Goal: Contribute content: Add original content to the website for others to see

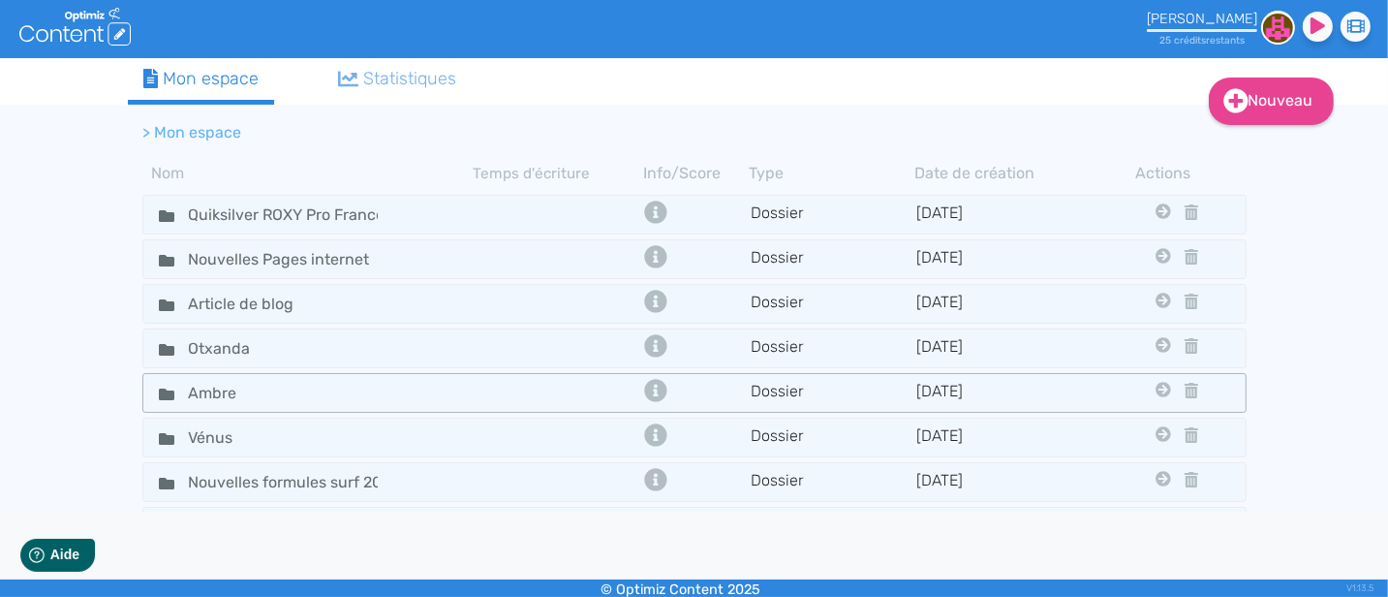
scroll to position [363, 0]
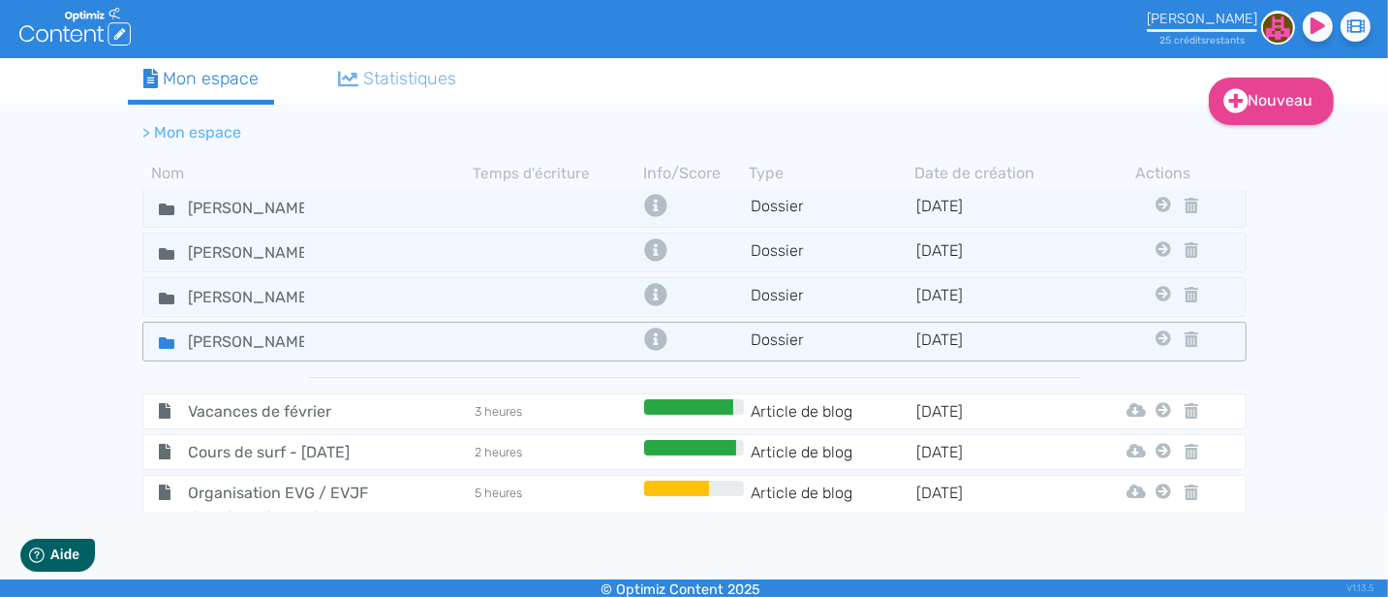
click at [162, 337] on icon at bounding box center [166, 343] width 15 height 12
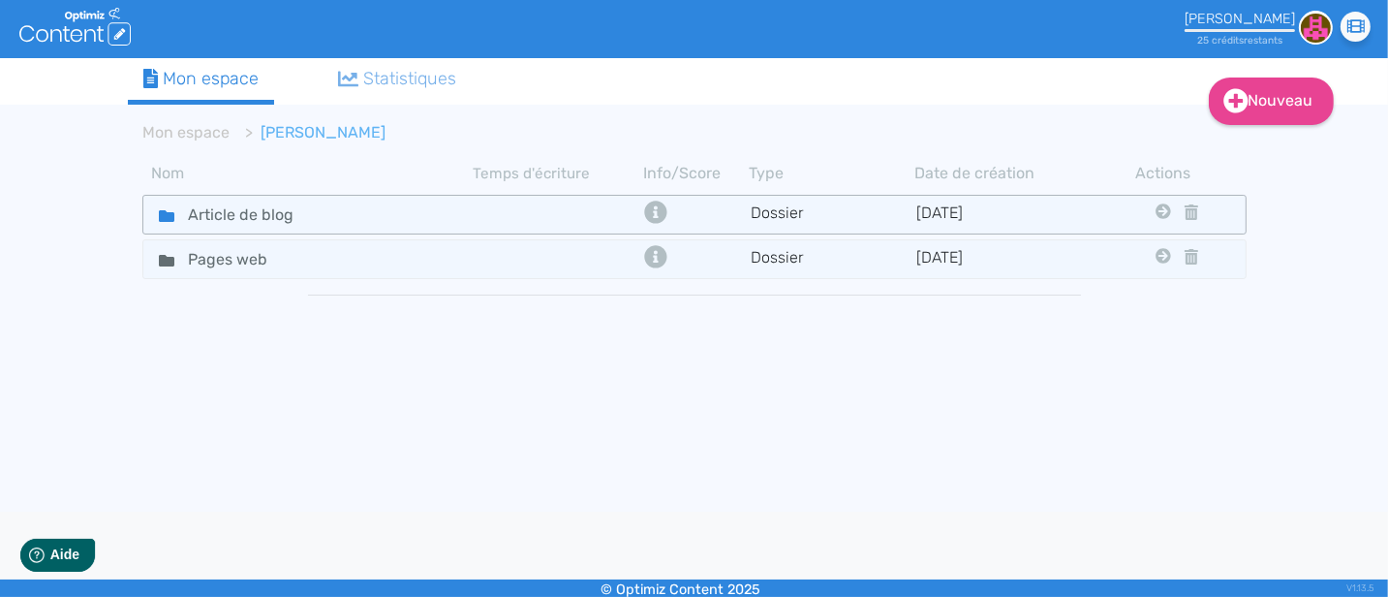
click at [164, 215] on icon at bounding box center [166, 216] width 15 height 12
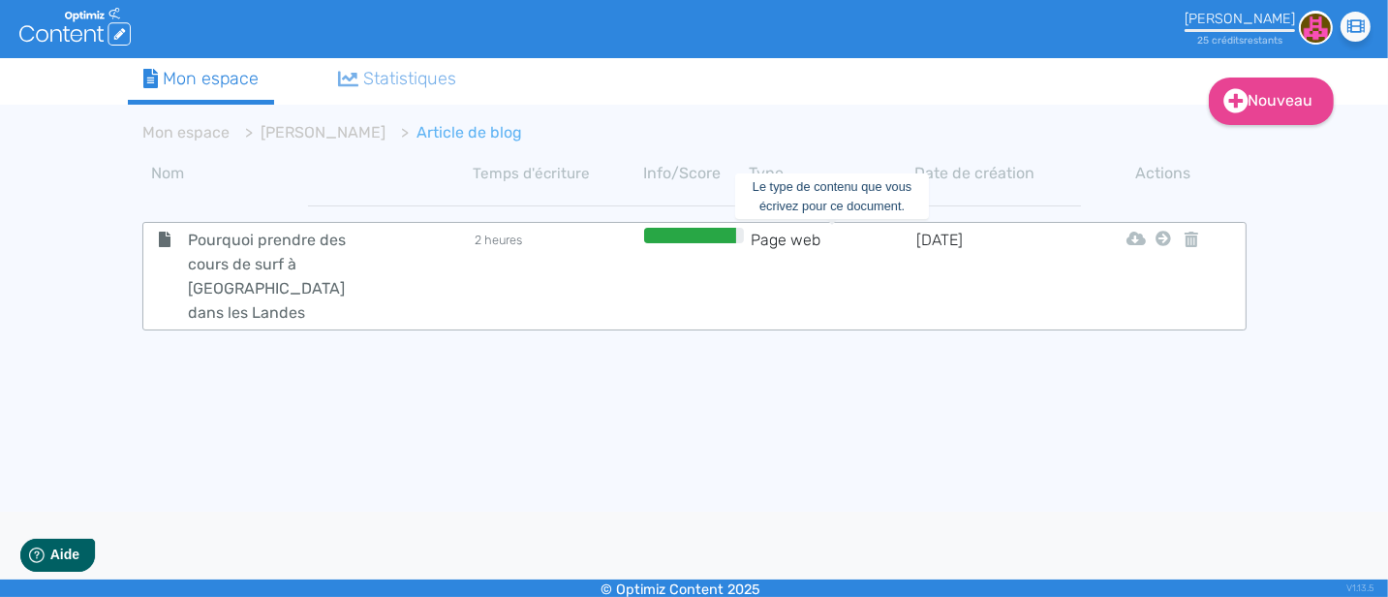
click at [764, 250] on td "Page web" at bounding box center [832, 276] width 166 height 97
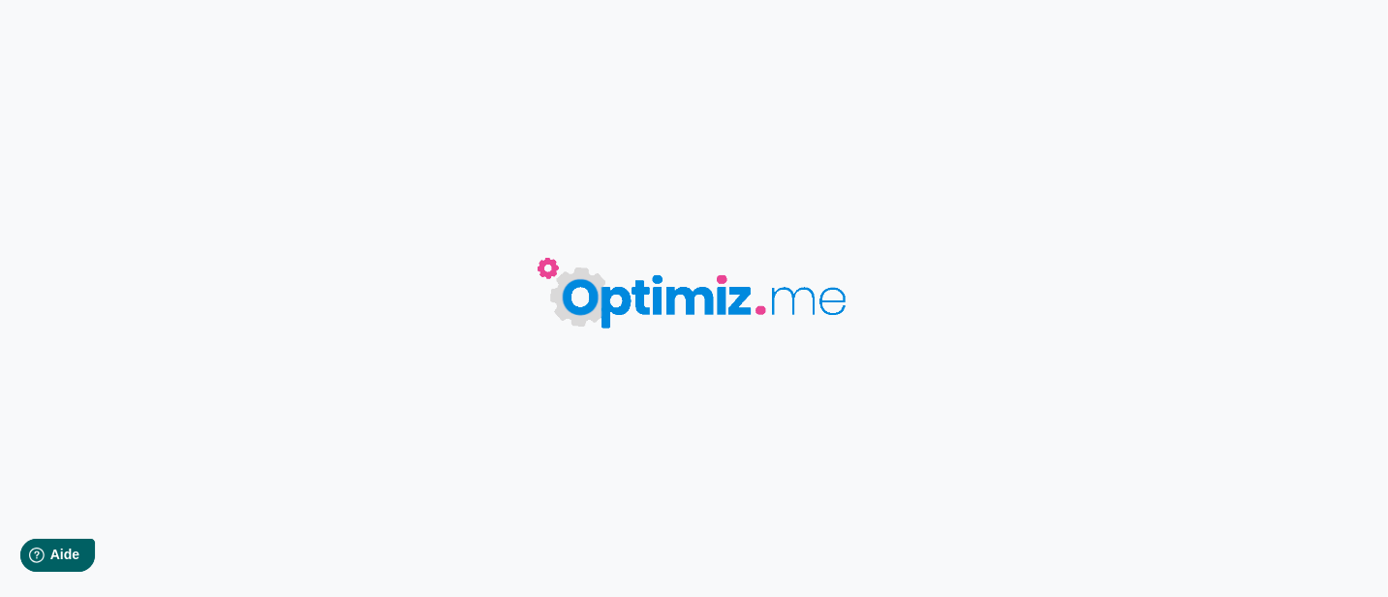
click at [764, 250] on img at bounding box center [704, 291] width 436 height 164
type input "Pourquoi prendre des cours de surf à [GEOGRAPHIC_DATA] dans les Landes"
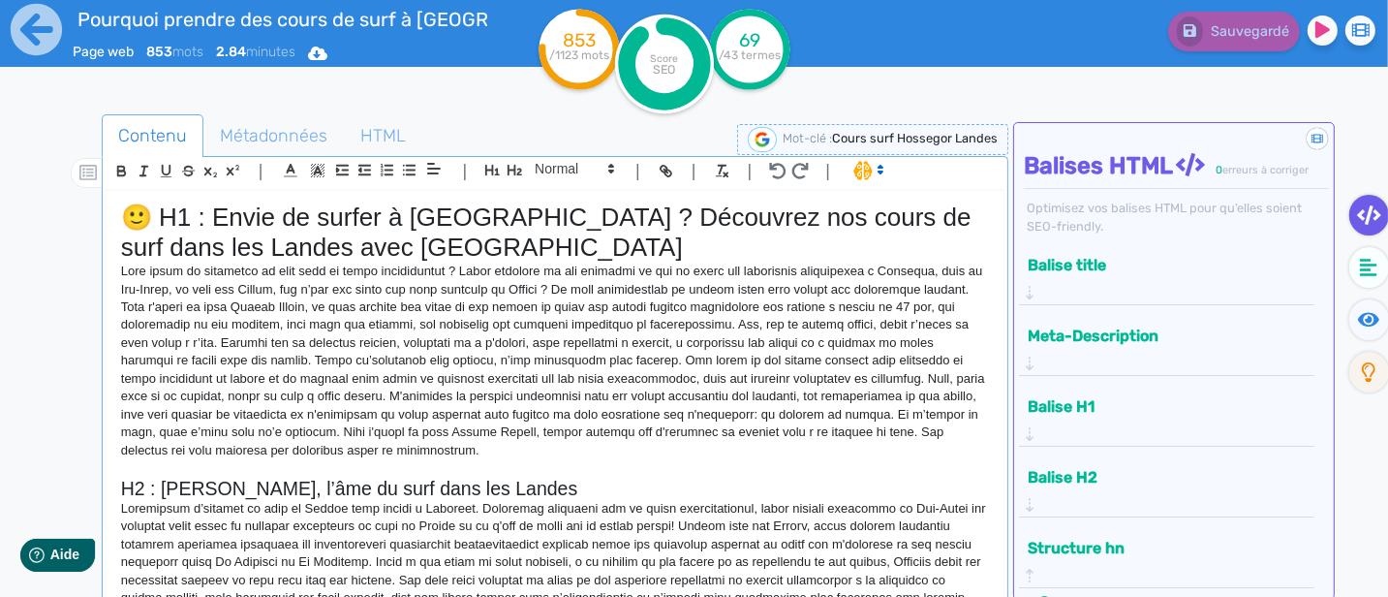
click at [1235, 461] on button "Balise H2" at bounding box center [1159, 477] width 275 height 32
click at [1251, 320] on button "Meta-Description" at bounding box center [1159, 336] width 275 height 32
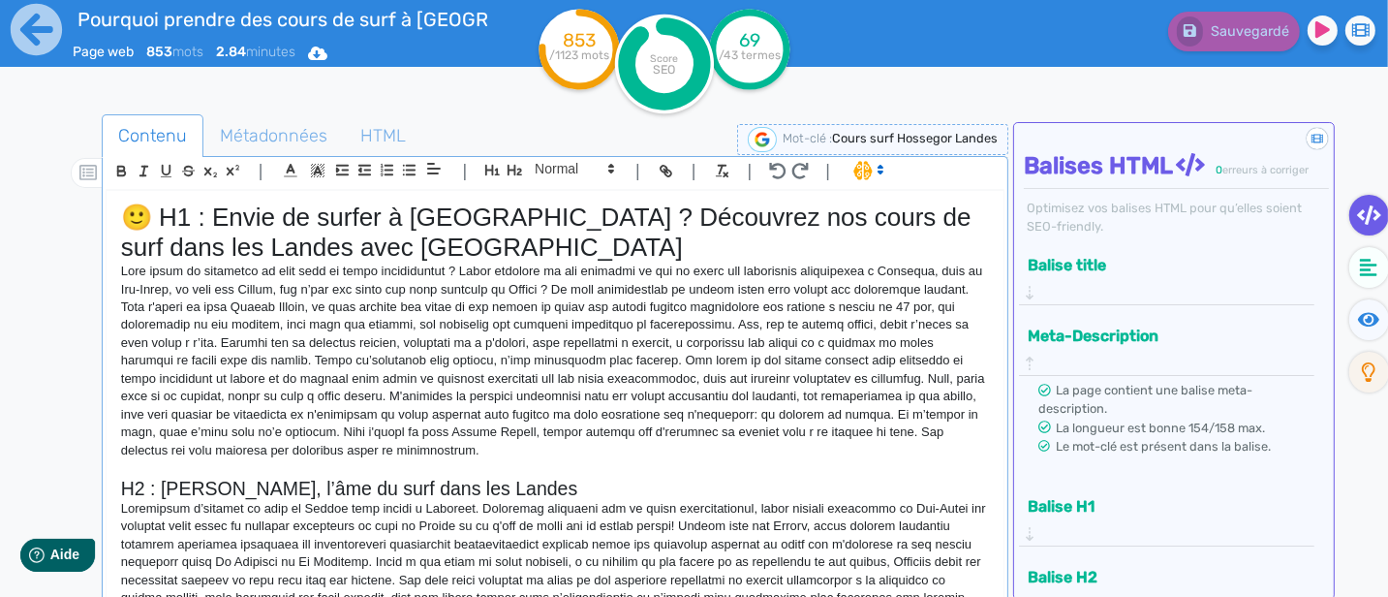
click at [1250, 264] on button "Balise title" at bounding box center [1159, 265] width 275 height 32
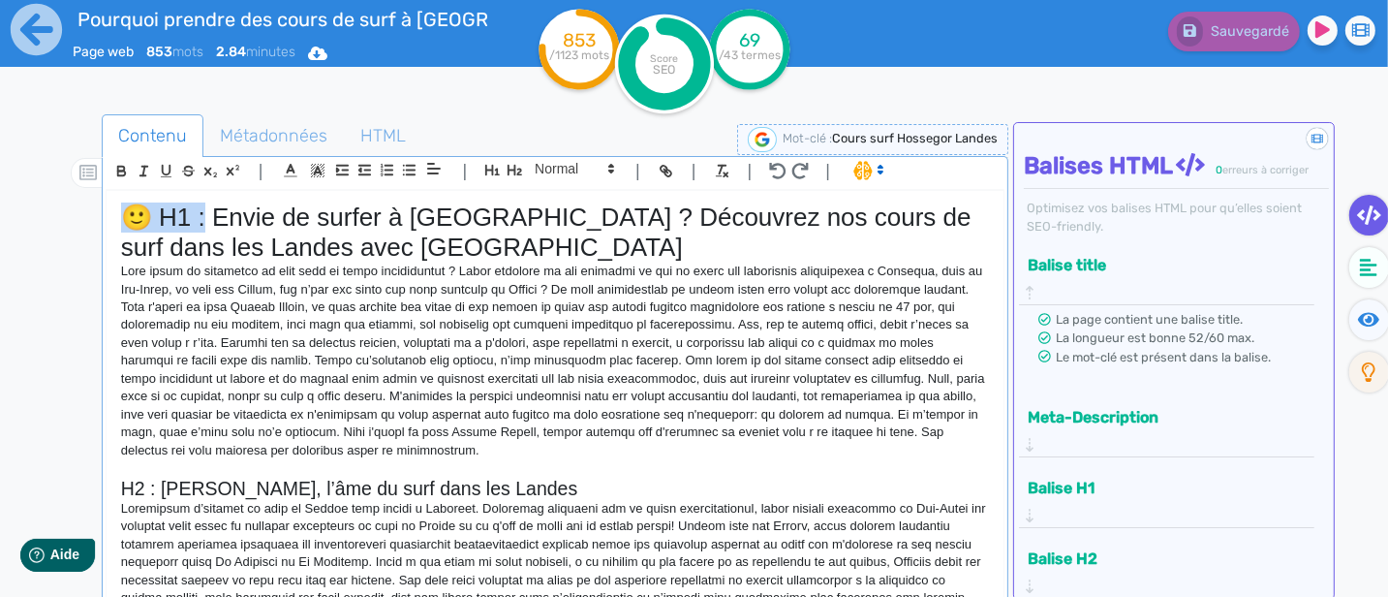
drag, startPoint x: 210, startPoint y: 226, endPoint x: 98, endPoint y: 226, distance: 112.3
click at [98, 226] on div "Contenu Métadonnées HTML | | H3 H4 H5 H6 Normal | | | | 🙂 H1 : Envie de surfer …" at bounding box center [722, 413] width 1332 height 609
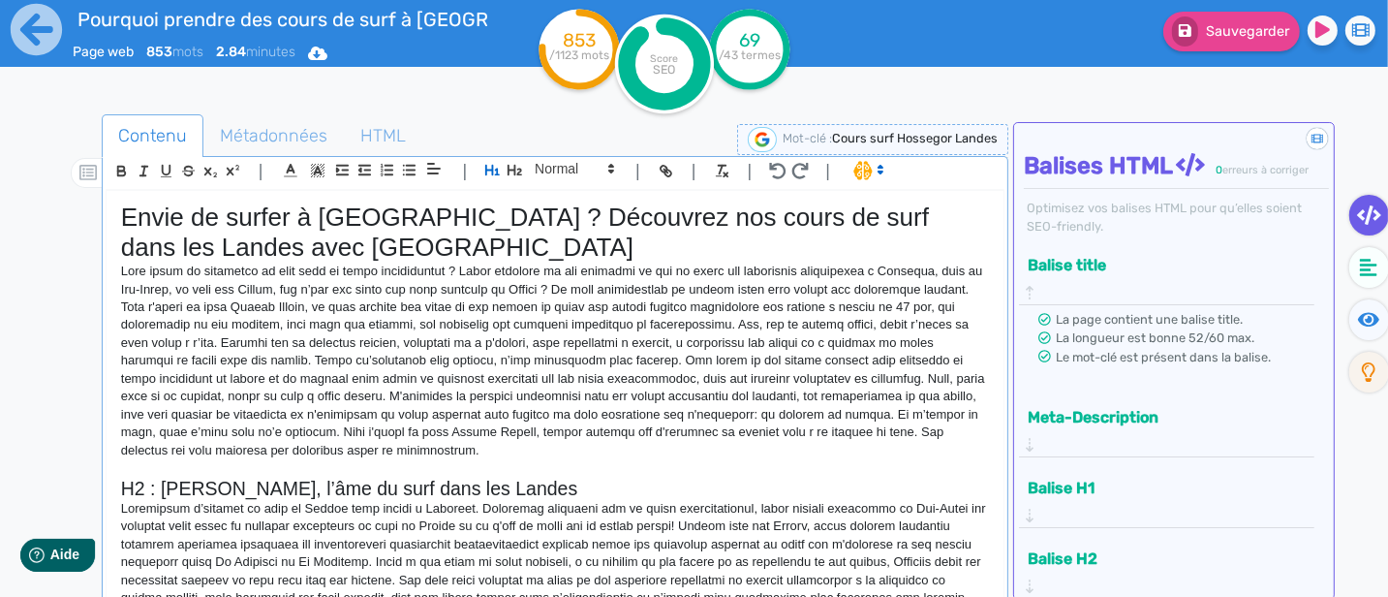
click at [126, 220] on h1 "Envie de surfer à [GEOGRAPHIC_DATA] ? Découvrez nos cours de surf dans les Land…" at bounding box center [555, 232] width 868 height 60
drag, startPoint x: 158, startPoint y: 484, endPoint x: 113, endPoint y: 484, distance: 44.5
click at [113, 484] on div "Envie de surfer à [GEOGRAPHIC_DATA] ? Découvrez nos cours de surf dans les Land…" at bounding box center [555, 399] width 897 height 417
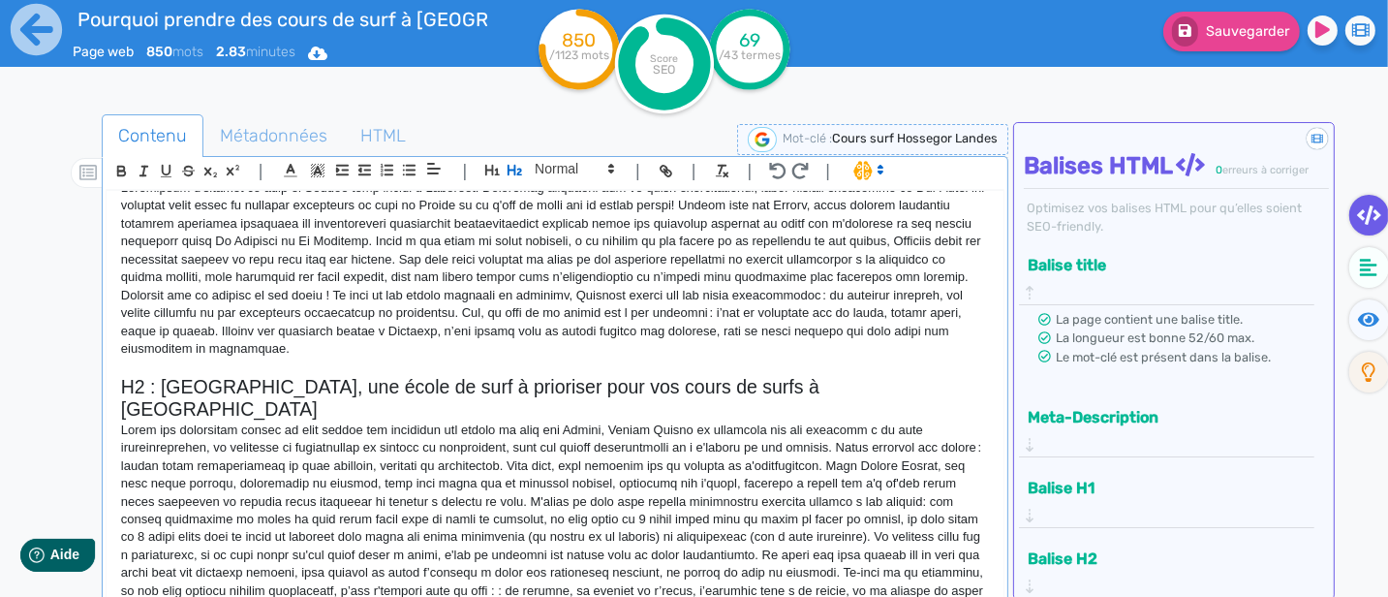
scroll to position [354, 0]
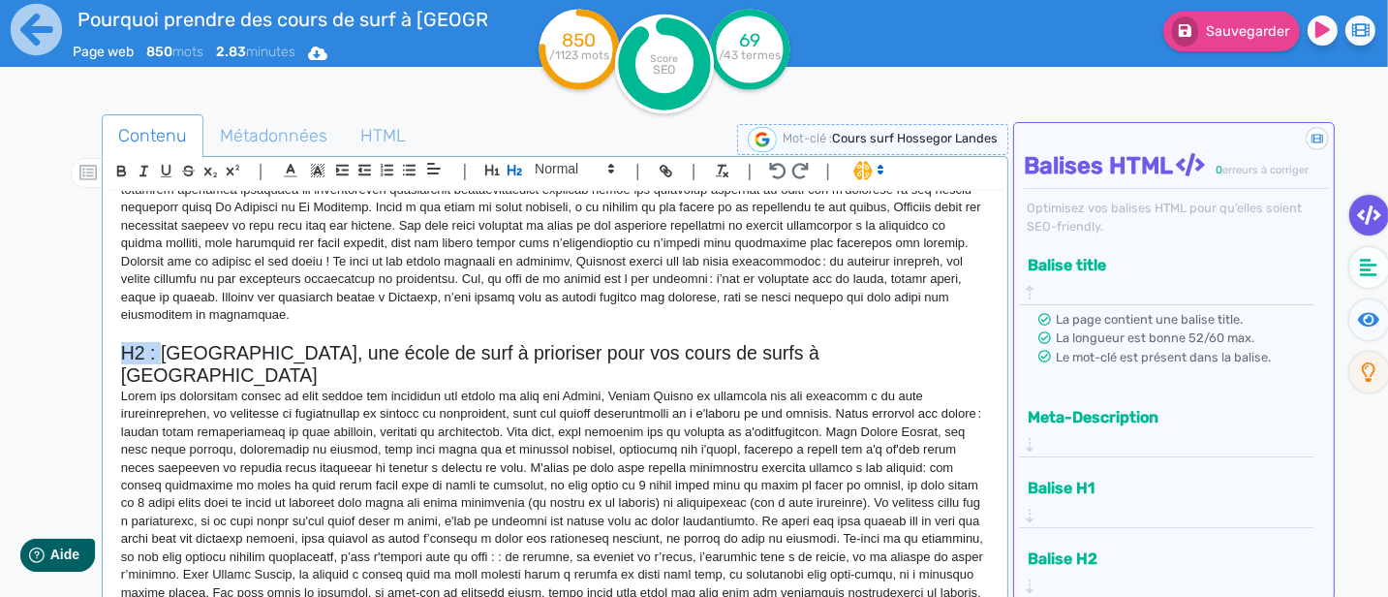
drag, startPoint x: 161, startPoint y: 353, endPoint x: 73, endPoint y: 354, distance: 88.1
click at [73, 354] on div "Contenu Métadonnées HTML | | H3 H4 H5 H6 Normal | | | | Envie de surfer à [GEOG…" at bounding box center [722, 413] width 1332 height 609
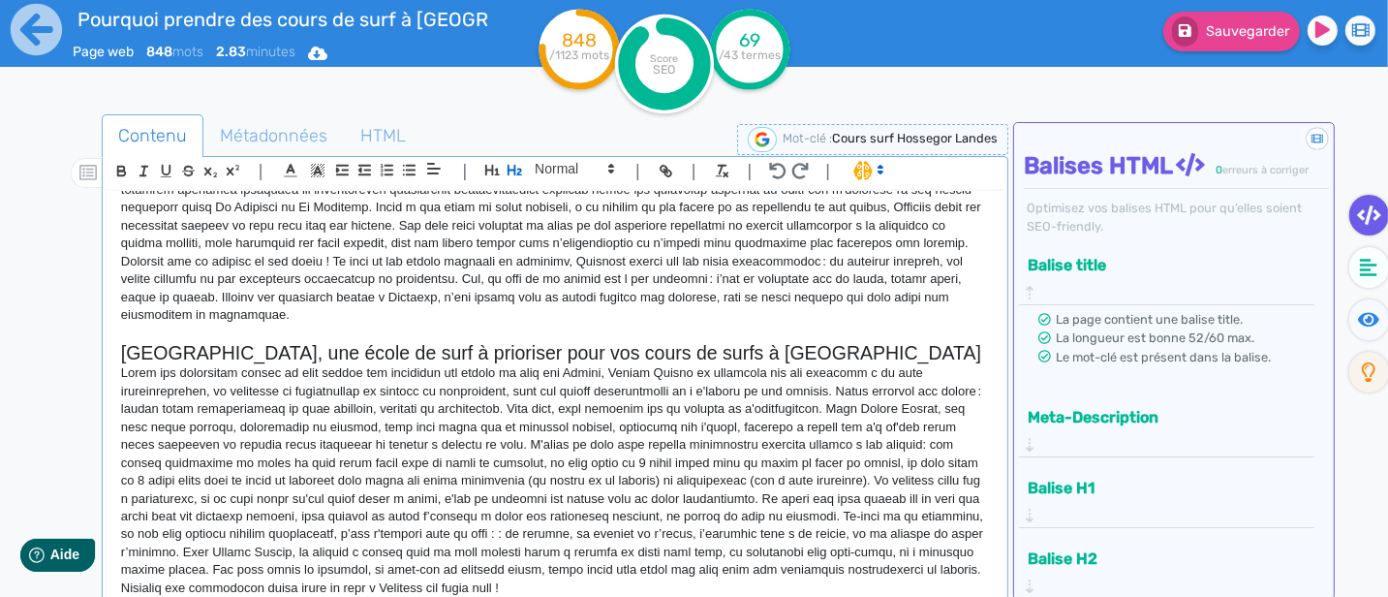
scroll to position [0, 0]
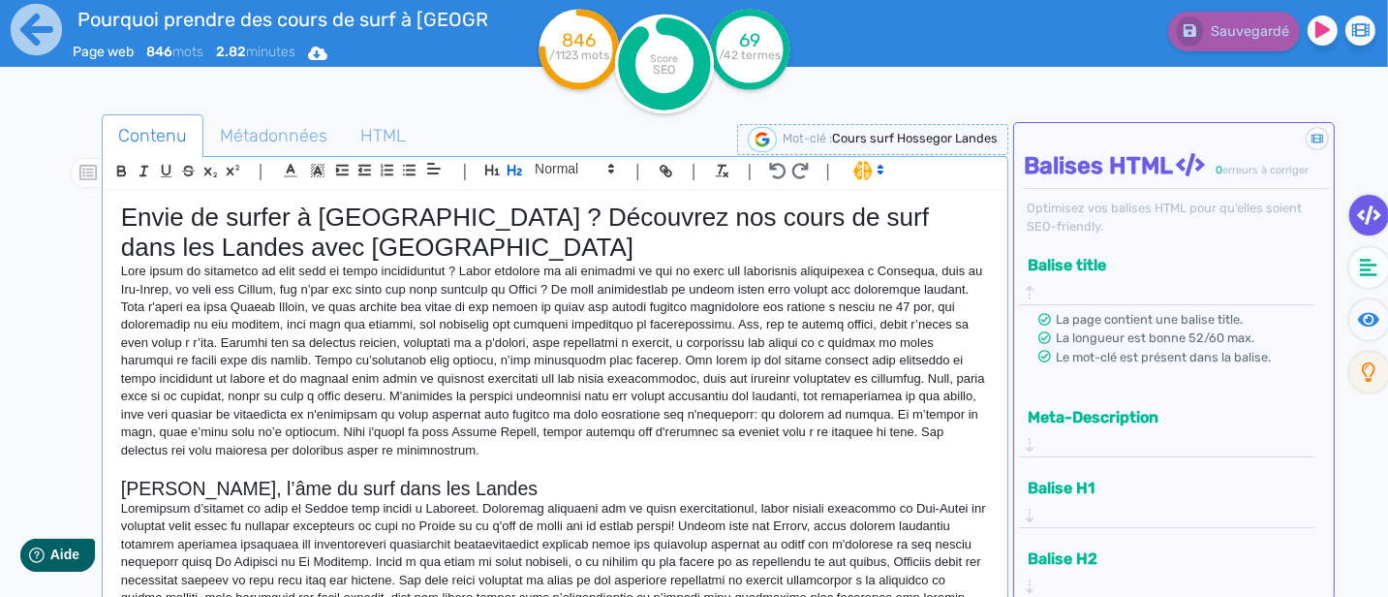
click at [351, 249] on h1 "Envie de surfer à [GEOGRAPHIC_DATA] ? Découvrez nos cours de surf dans les Land…" at bounding box center [555, 232] width 868 height 60
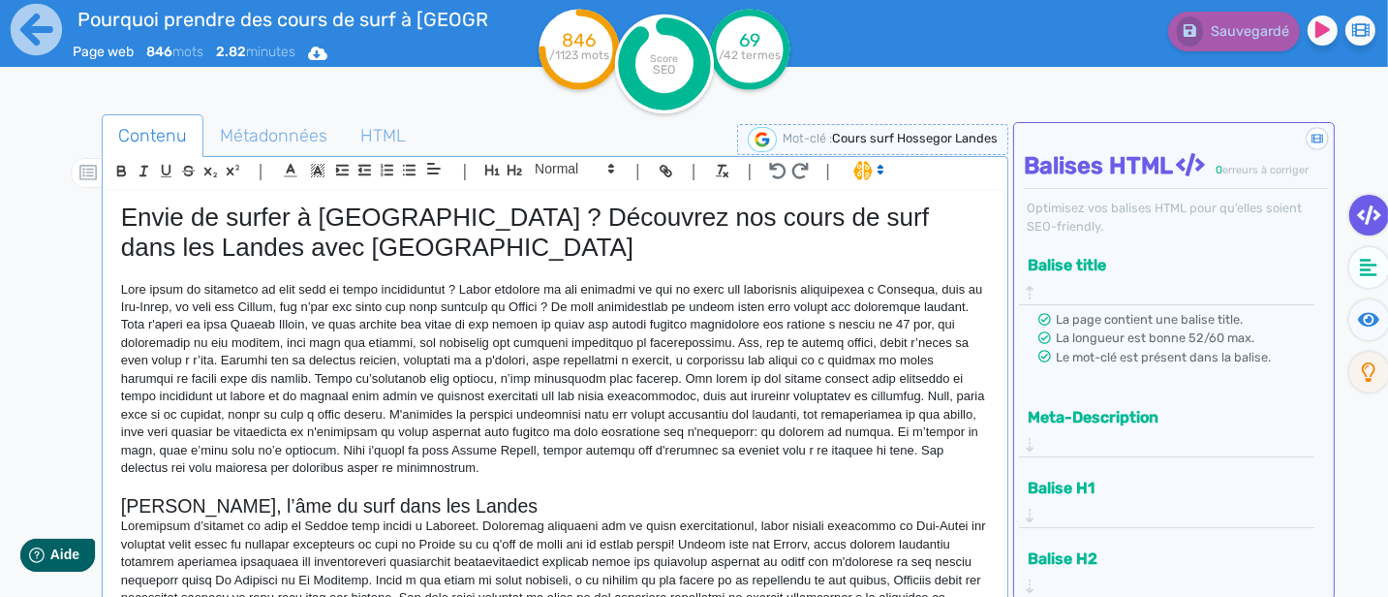
click at [551, 241] on h1 "Envie de surfer à [GEOGRAPHIC_DATA] ? Découvrez nos cours de surf dans les Land…" at bounding box center [555, 232] width 868 height 60
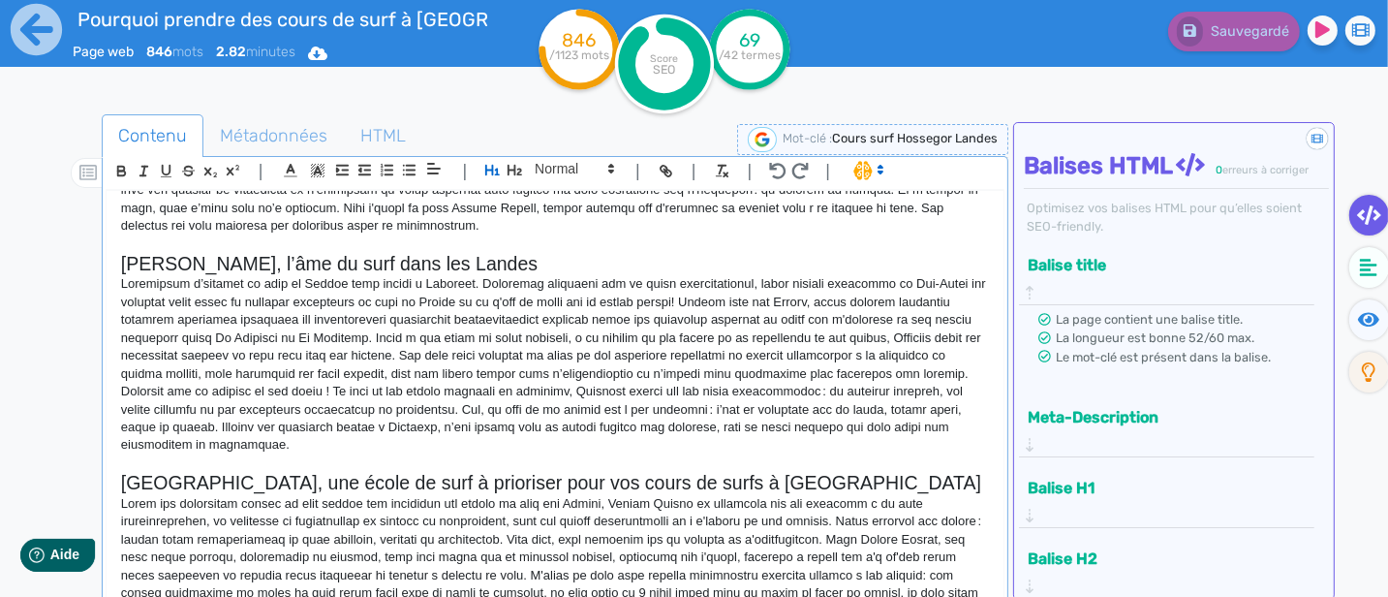
scroll to position [373, 0]
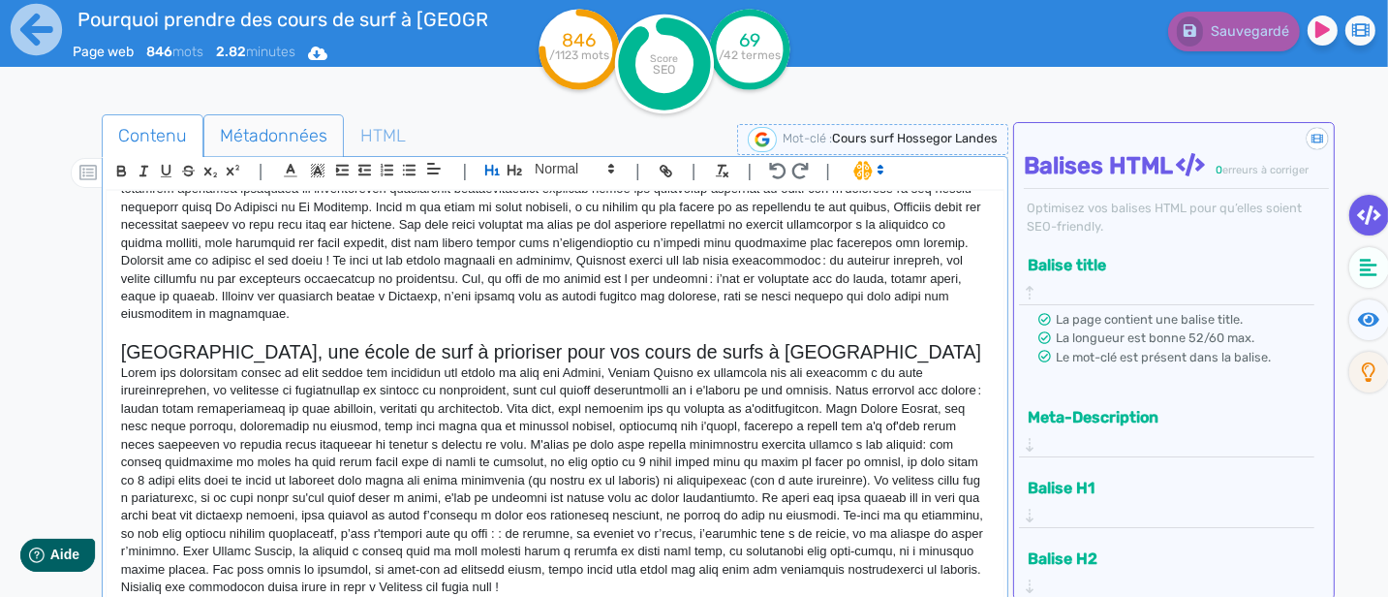
click at [286, 125] on span "Métadonnées" at bounding box center [273, 135] width 138 height 52
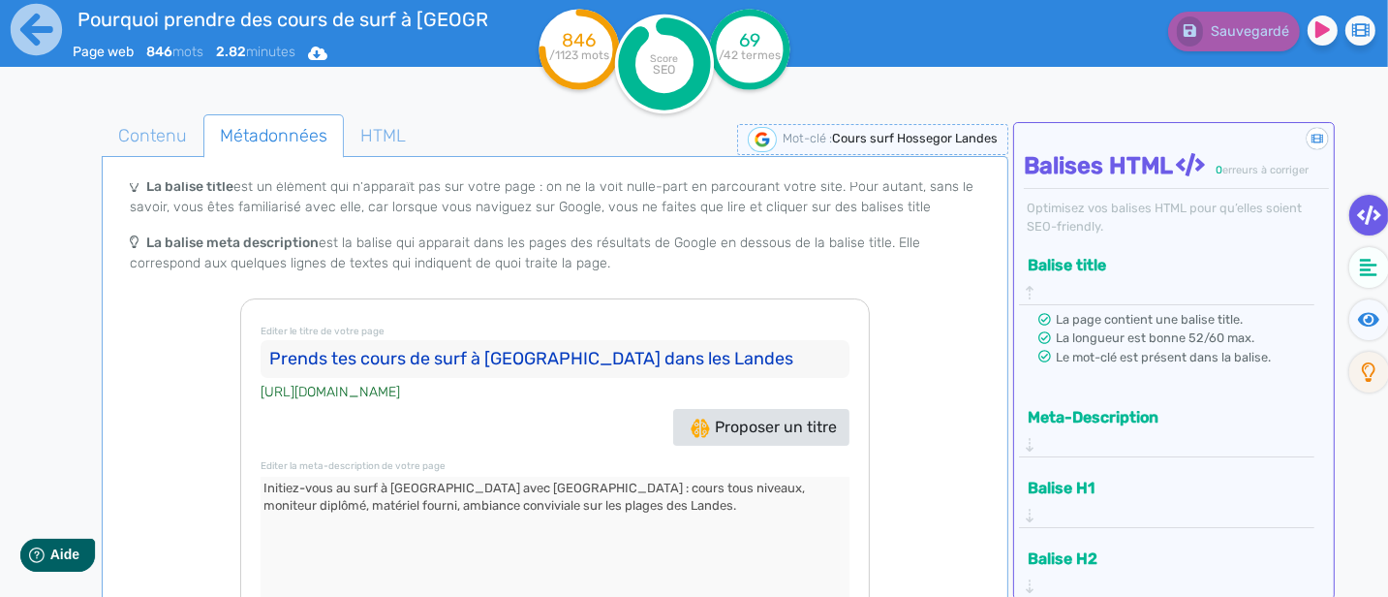
scroll to position [0, 0]
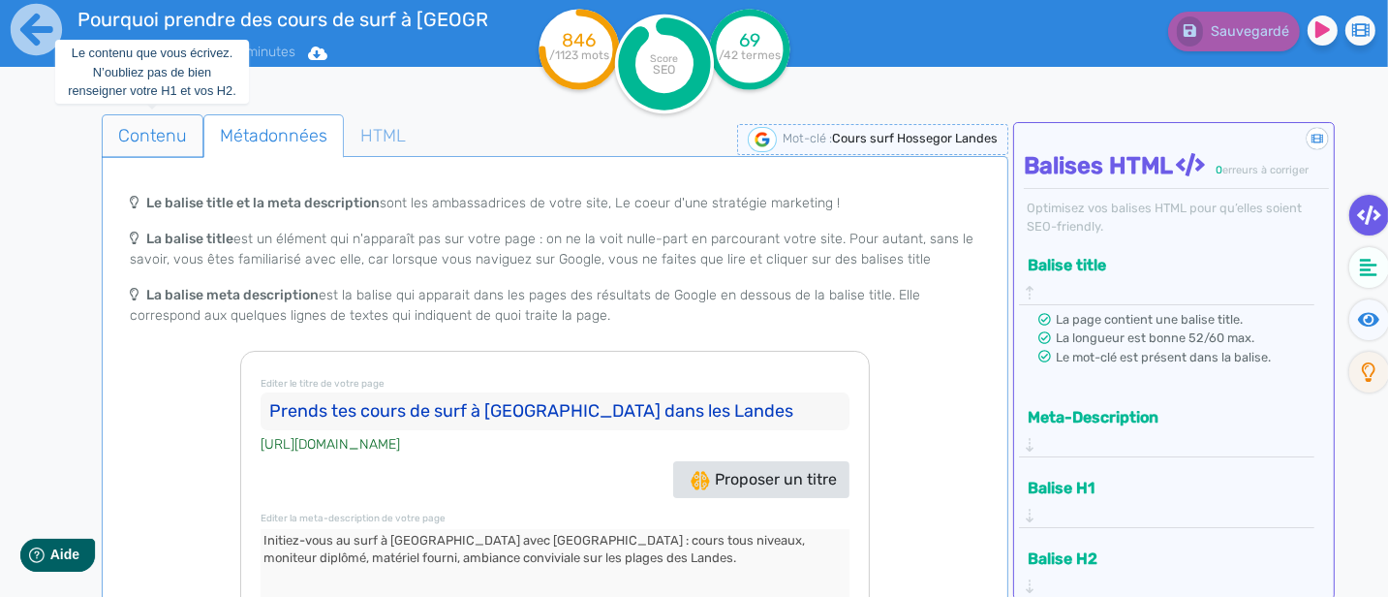
click at [175, 141] on span "Contenu" at bounding box center [153, 135] width 100 height 52
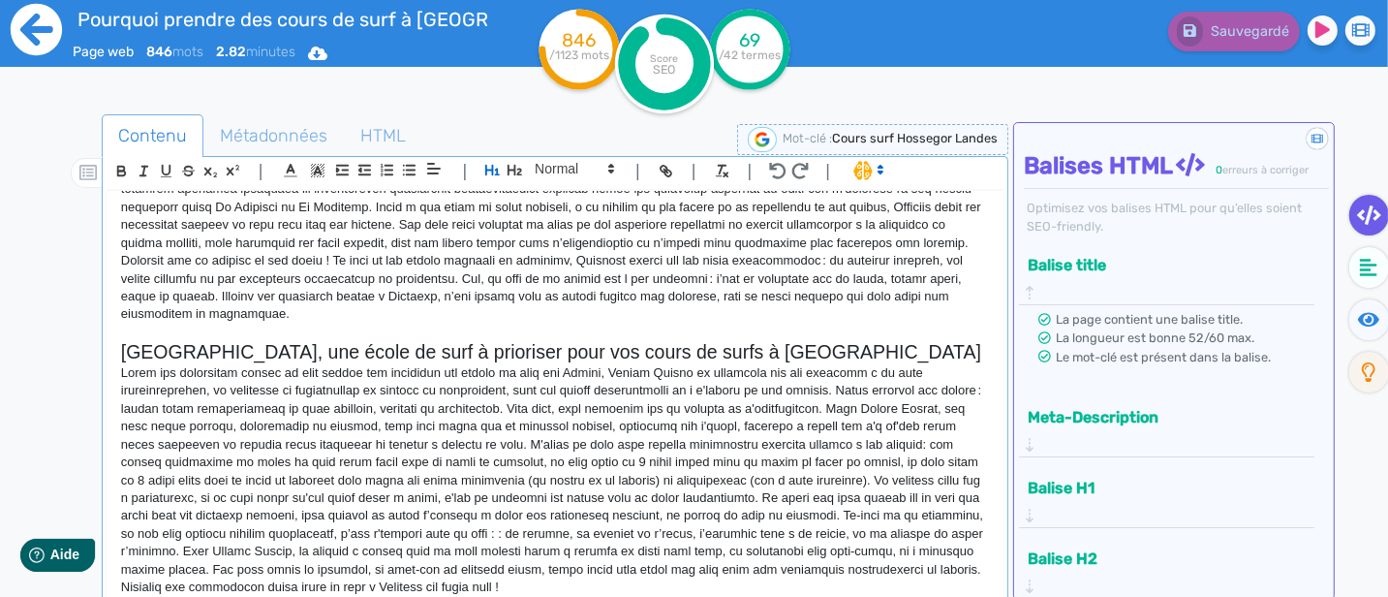
click at [39, 46] on icon at bounding box center [36, 29] width 51 height 51
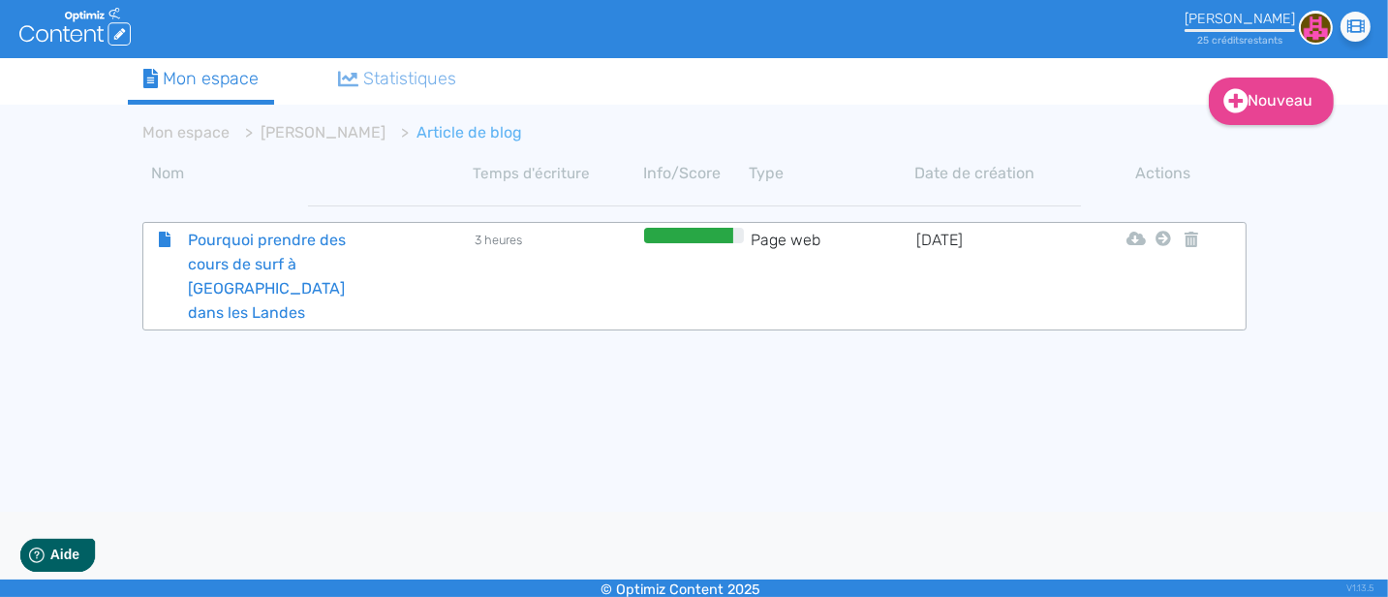
click at [244, 265] on span "Pourquoi prendre des cours de surf à [GEOGRAPHIC_DATA] dans les Landes" at bounding box center [282, 276] width 218 height 97
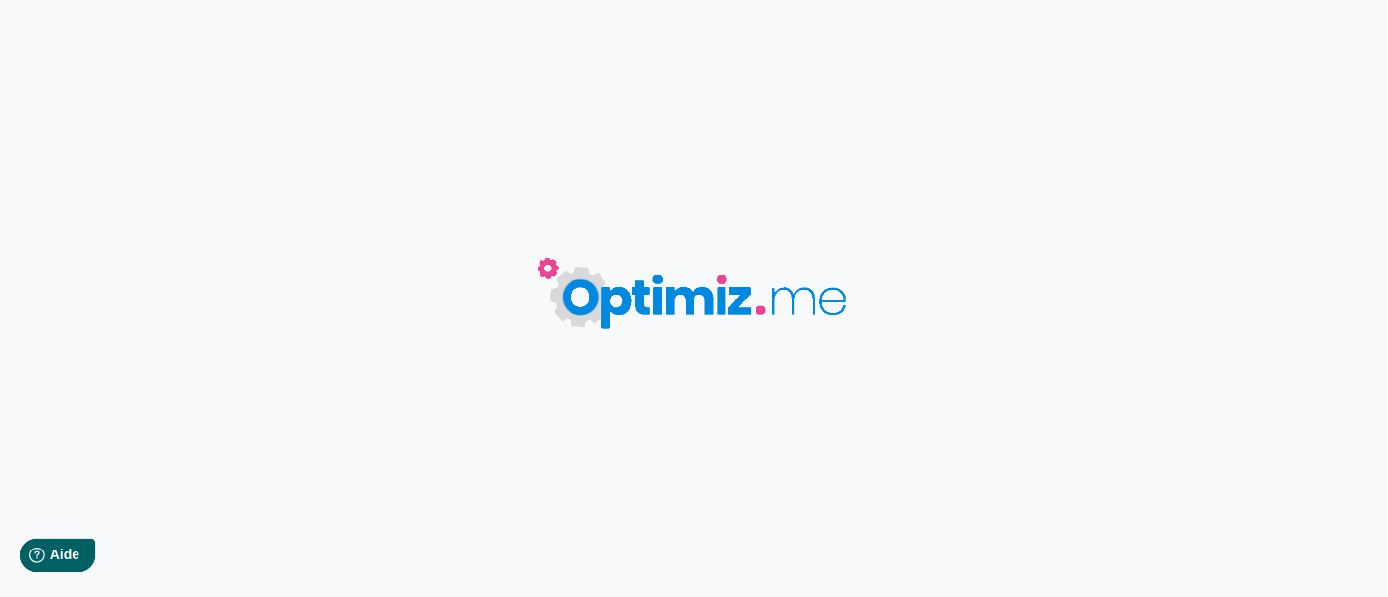
type input "Pourquoi prendre des cours de surf à [GEOGRAPHIC_DATA] dans les Landes"
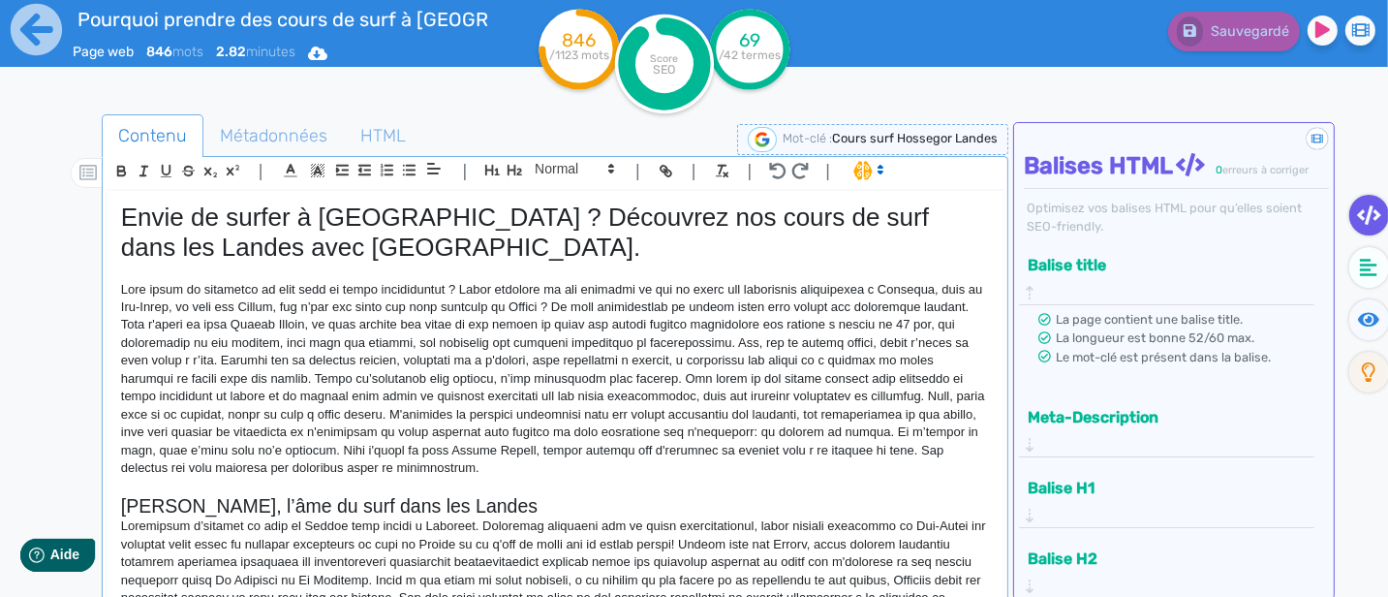
scroll to position [373, 0]
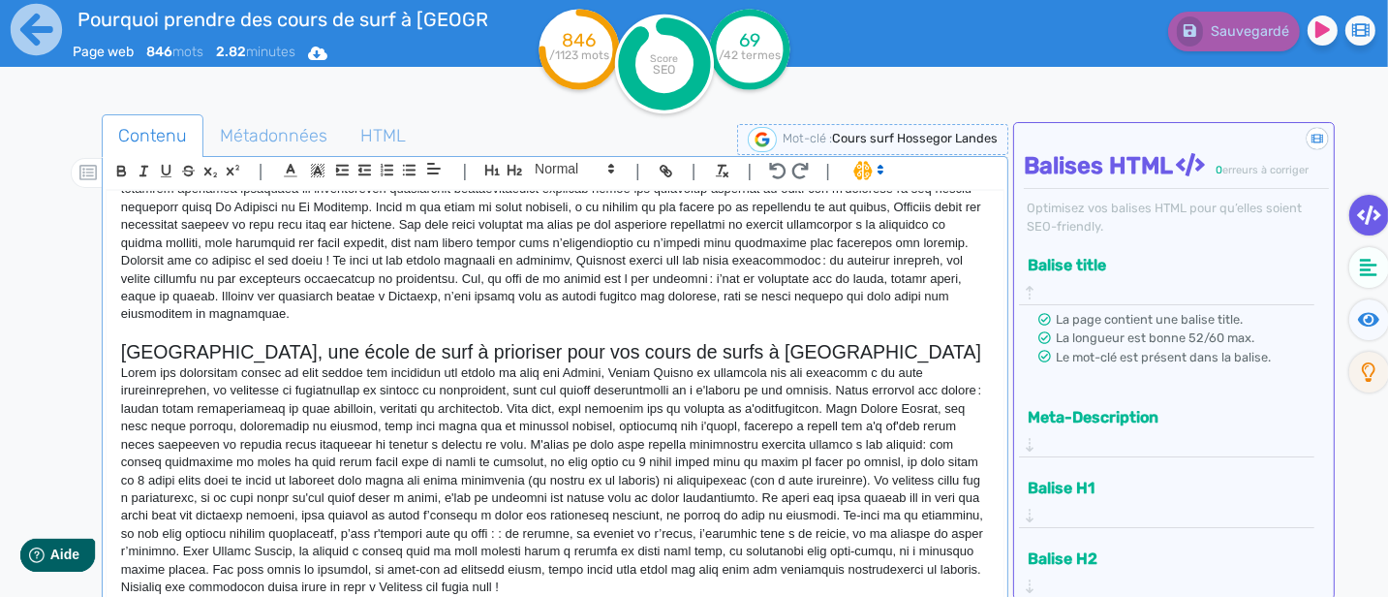
click at [1123, 401] on button "Meta-Description" at bounding box center [1159, 417] width 275 height 32
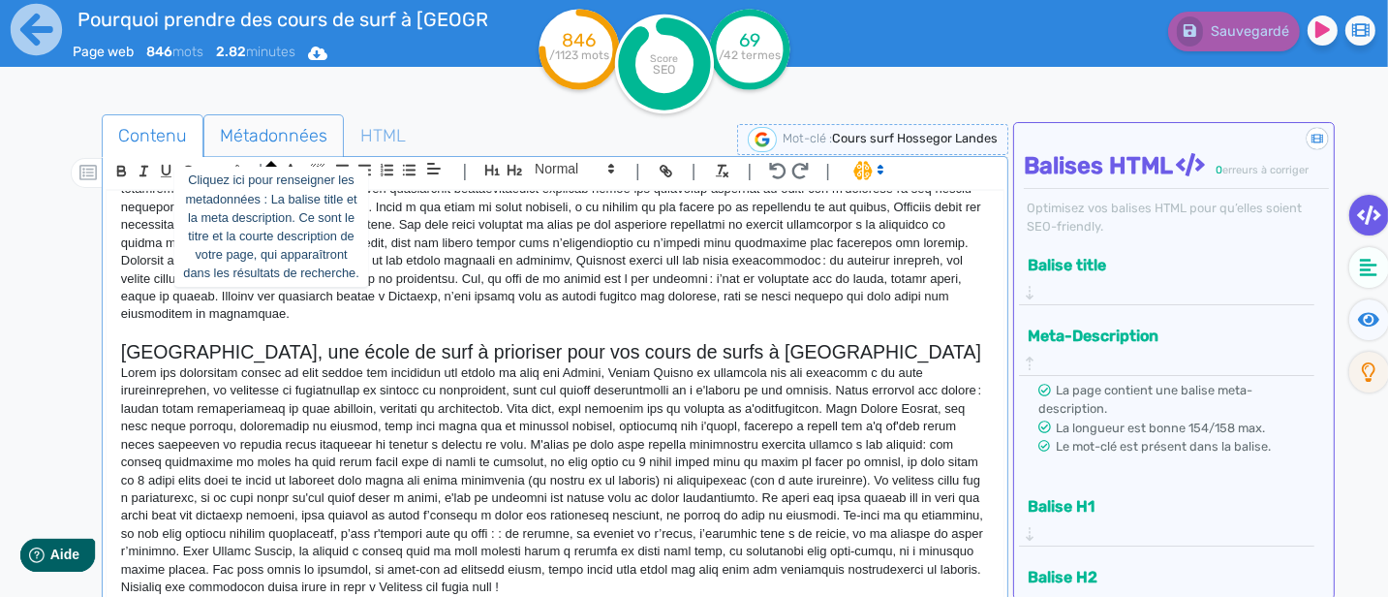
click at [307, 121] on span "Métadonnées" at bounding box center [273, 135] width 138 height 52
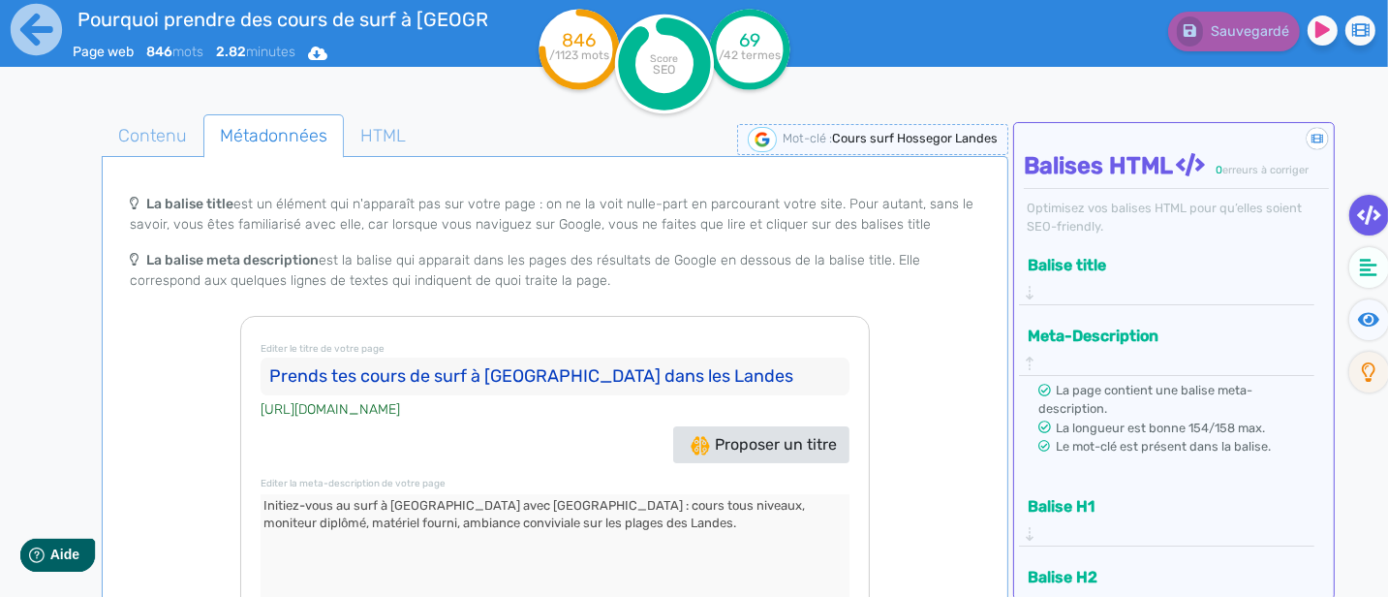
scroll to position [0, 0]
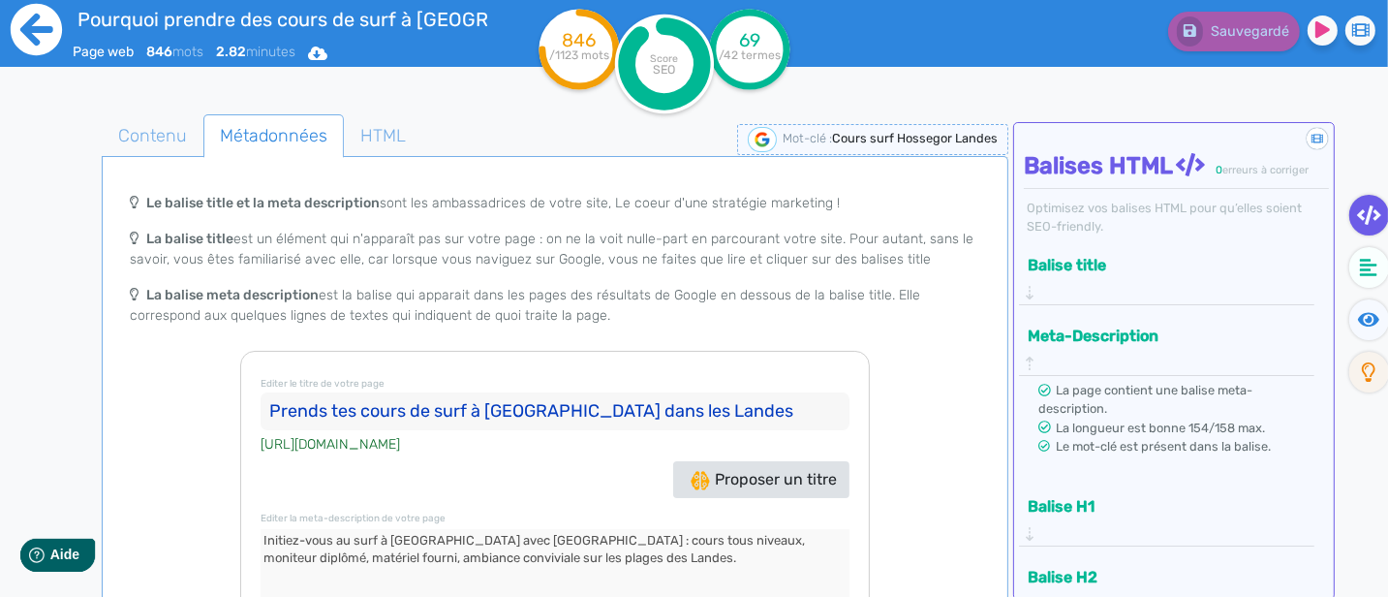
click at [34, 30] on icon at bounding box center [36, 29] width 53 height 53
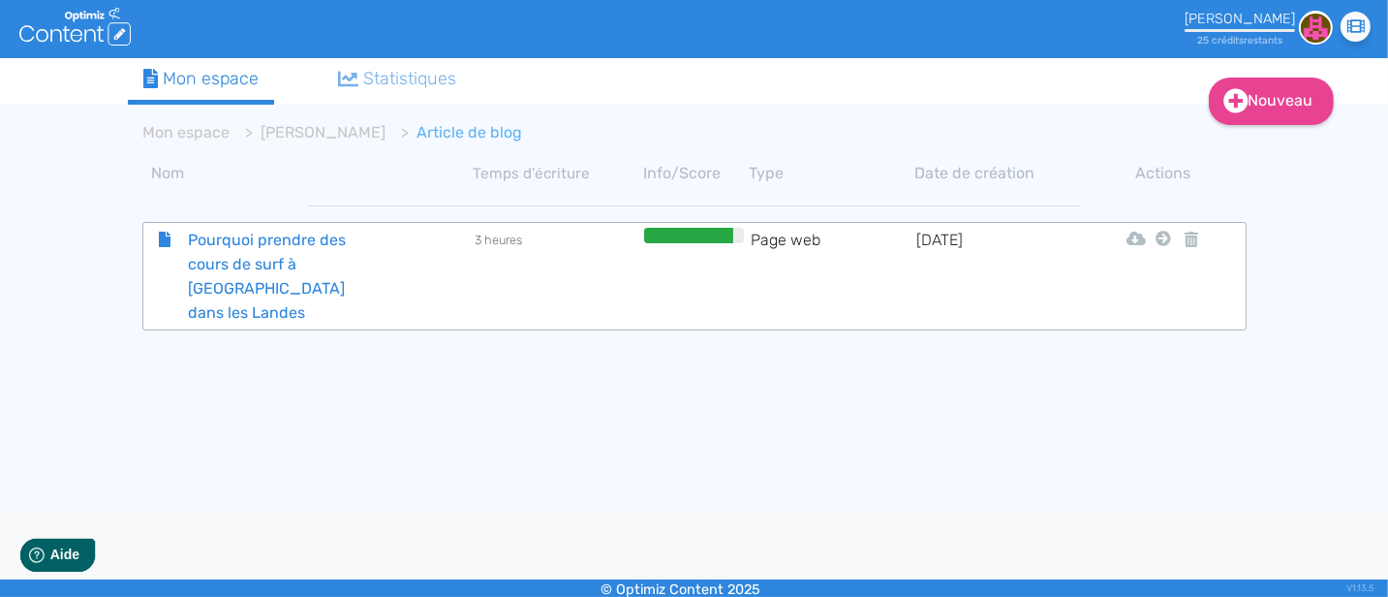
click at [288, 250] on span "Pourquoi prendre des cours de surf à [GEOGRAPHIC_DATA] dans les Landes" at bounding box center [282, 276] width 218 height 97
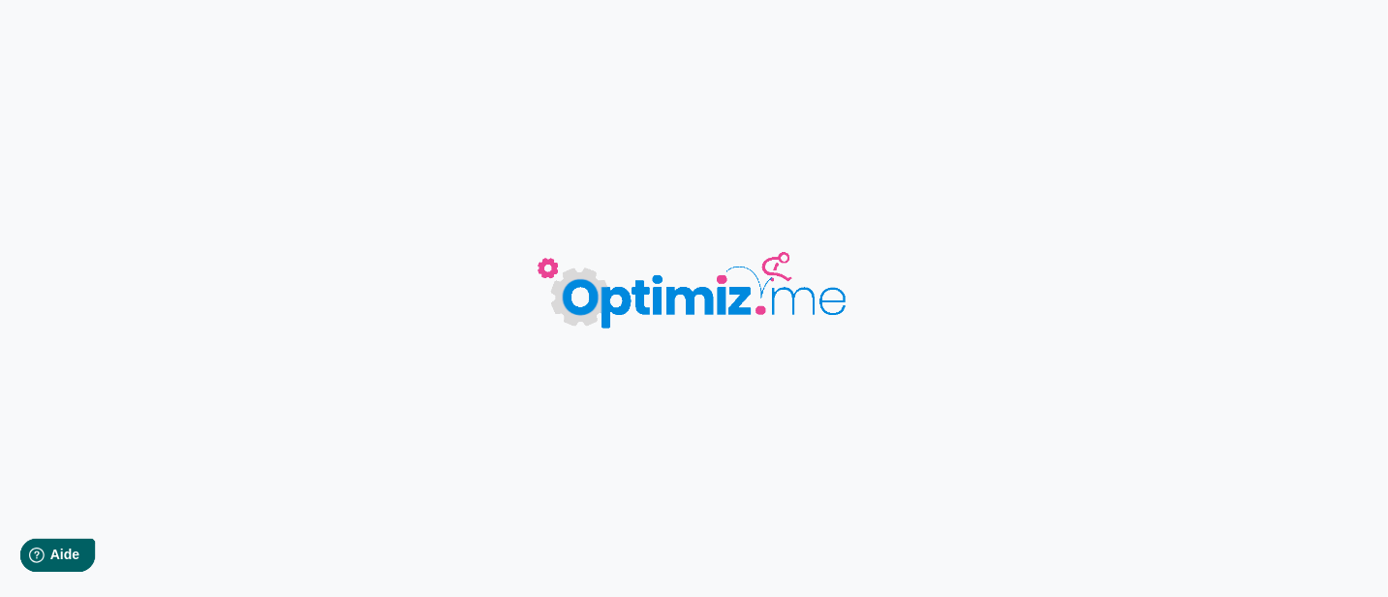
type input "Pourquoi prendre des cours de surf à [GEOGRAPHIC_DATA] dans les Landes"
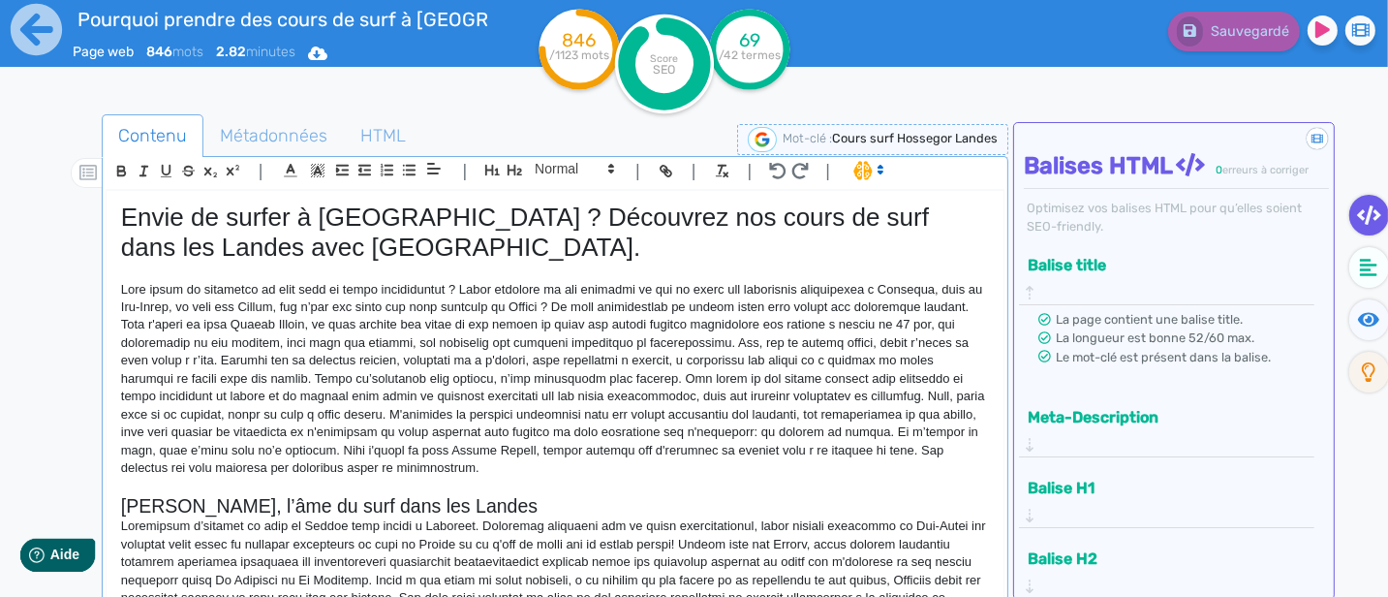
scroll to position [373, 0]
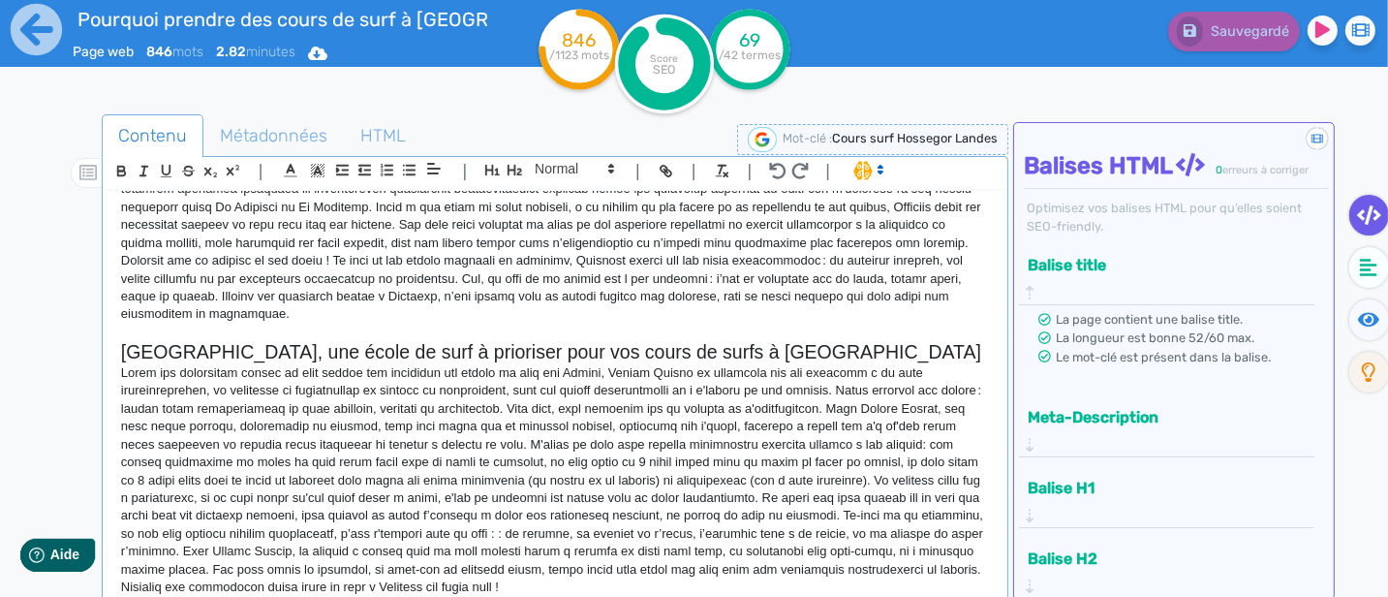
click at [796, 358] on h2 "[GEOGRAPHIC_DATA], une école de surf à prioriser pour vos cours de surfs à [GEO…" at bounding box center [555, 352] width 868 height 22
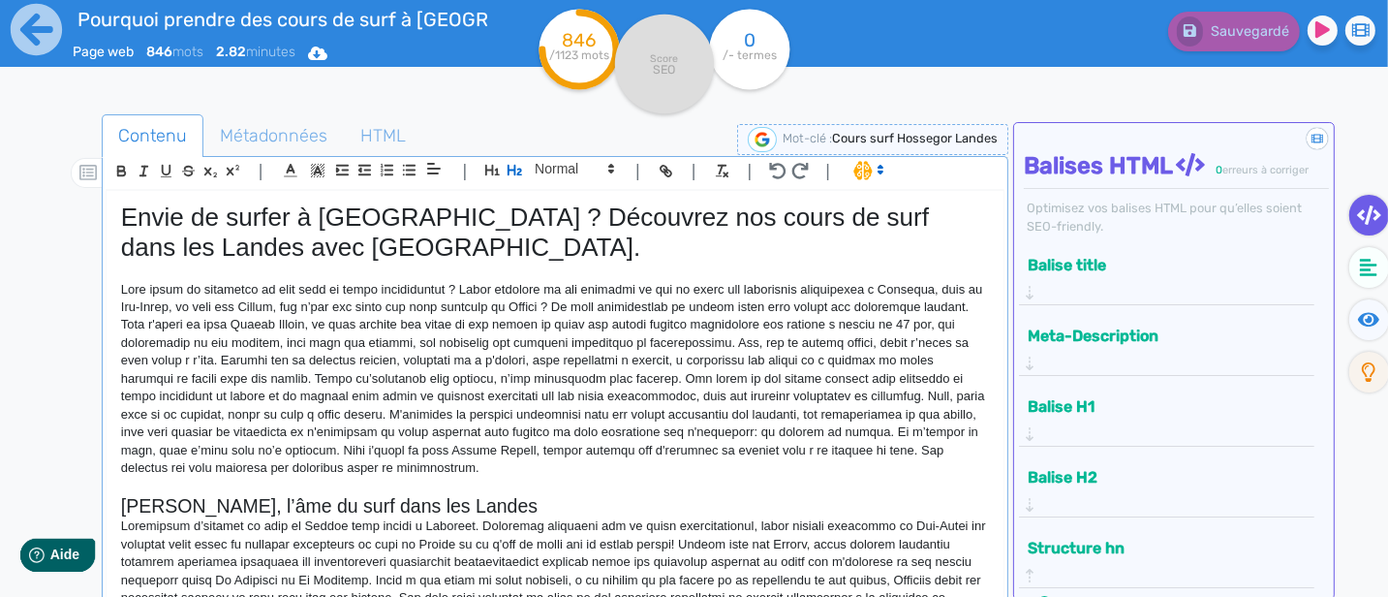
click at [1270, 532] on button "Structure hn" at bounding box center [1159, 548] width 275 height 32
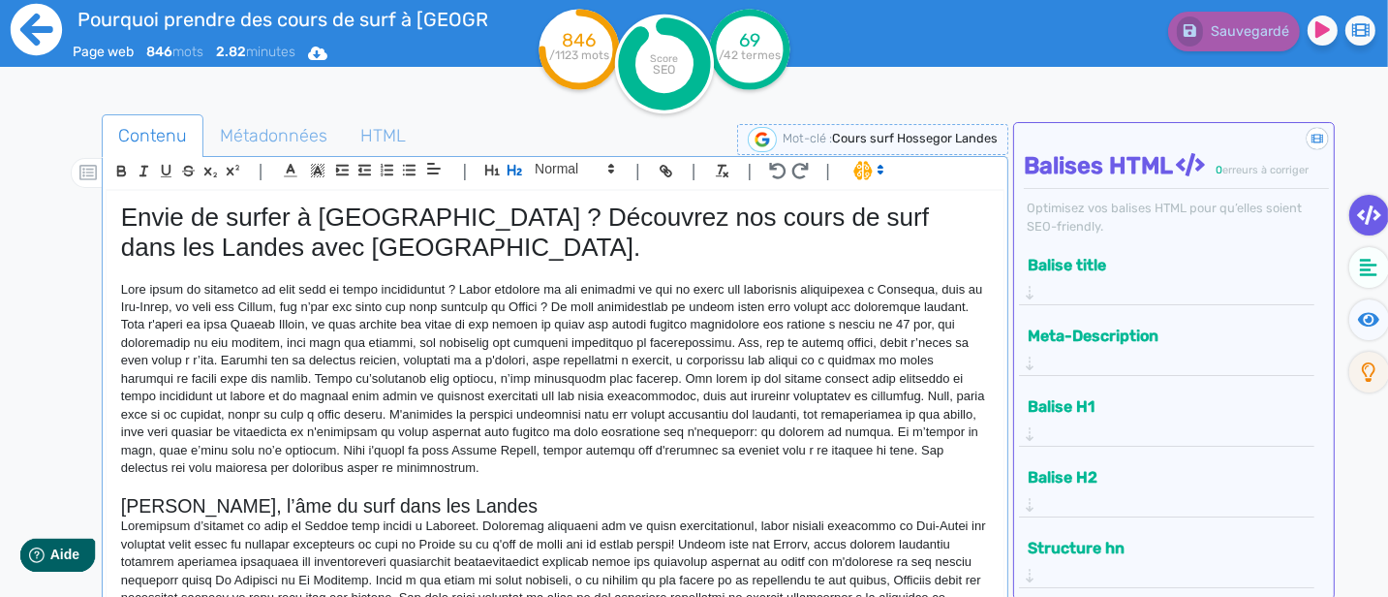
click at [39, 26] on icon at bounding box center [36, 29] width 53 height 53
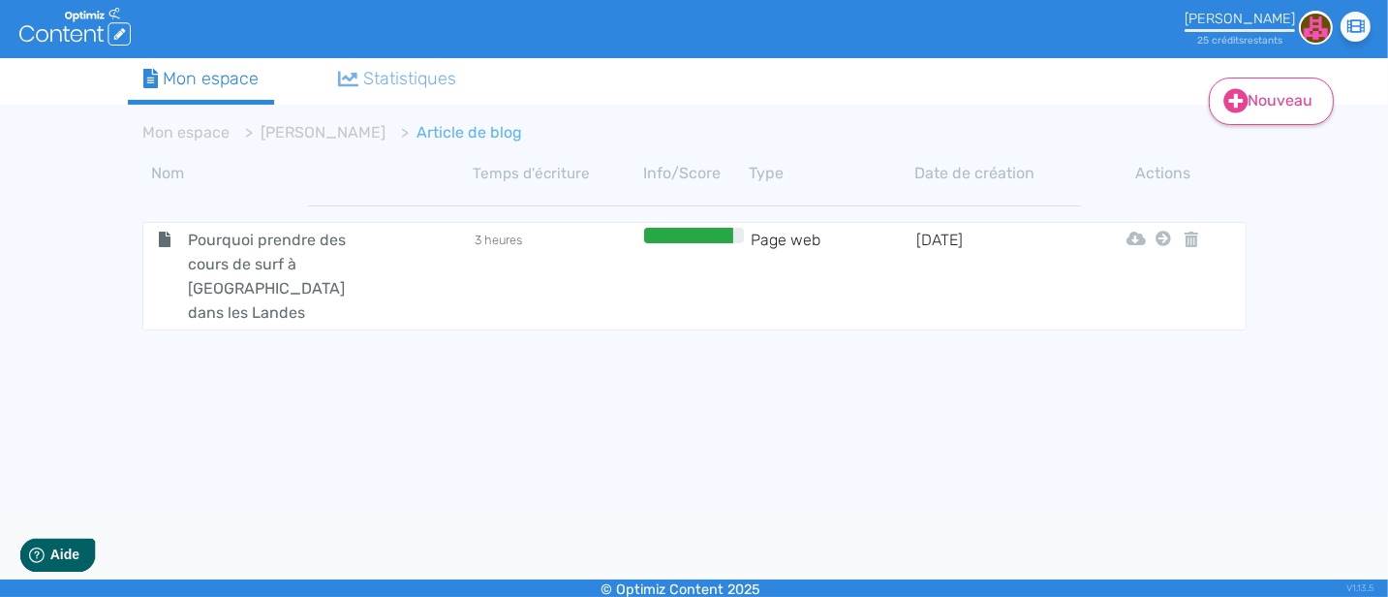
click at [1250, 100] on link "Nouveau" at bounding box center [1271, 100] width 125 height 47
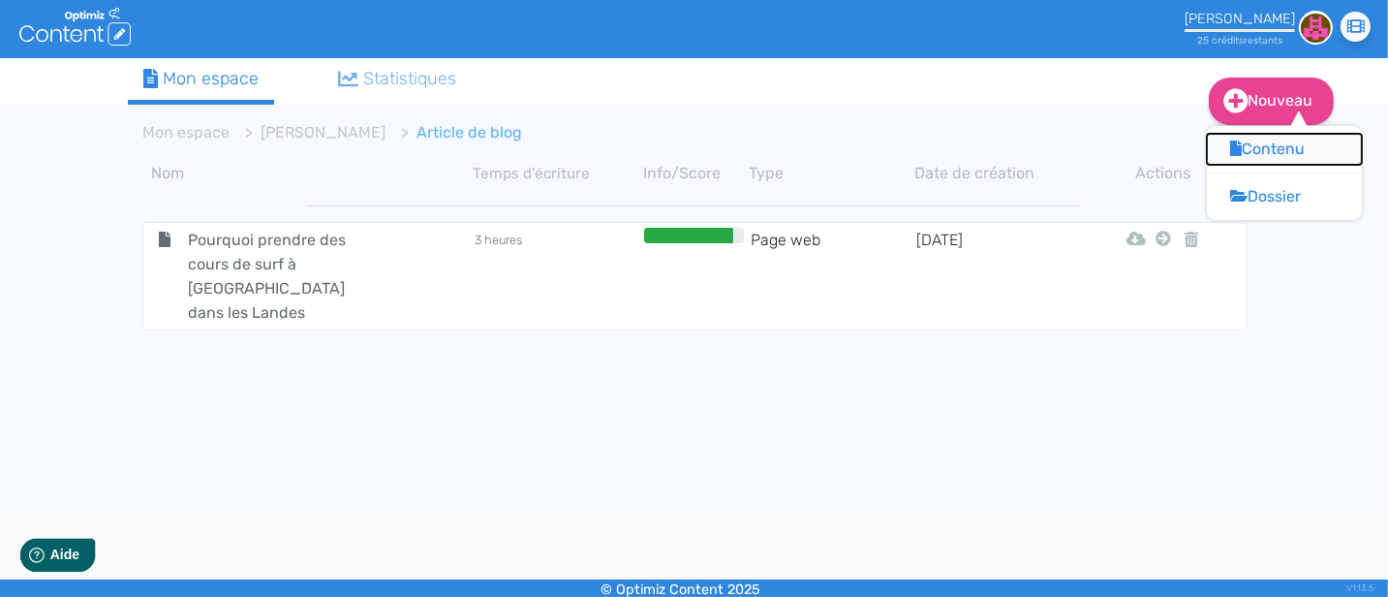
click at [1297, 145] on button "Contenu" at bounding box center [1284, 149] width 155 height 31
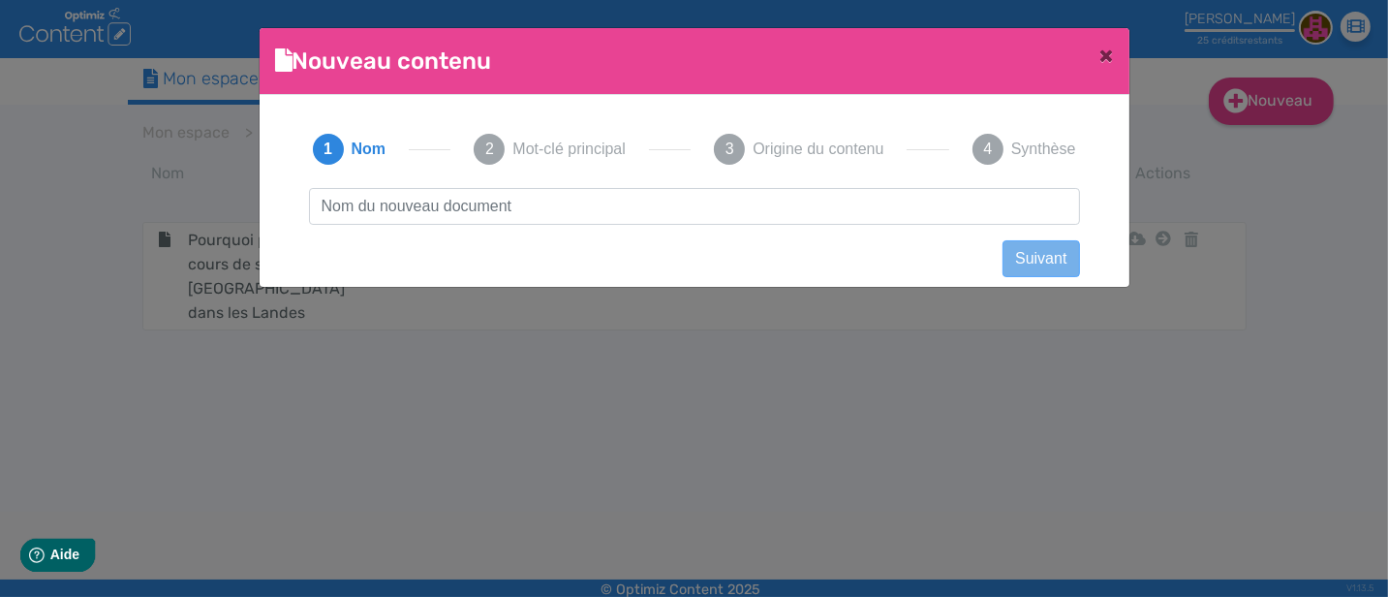
scroll to position [1, 0]
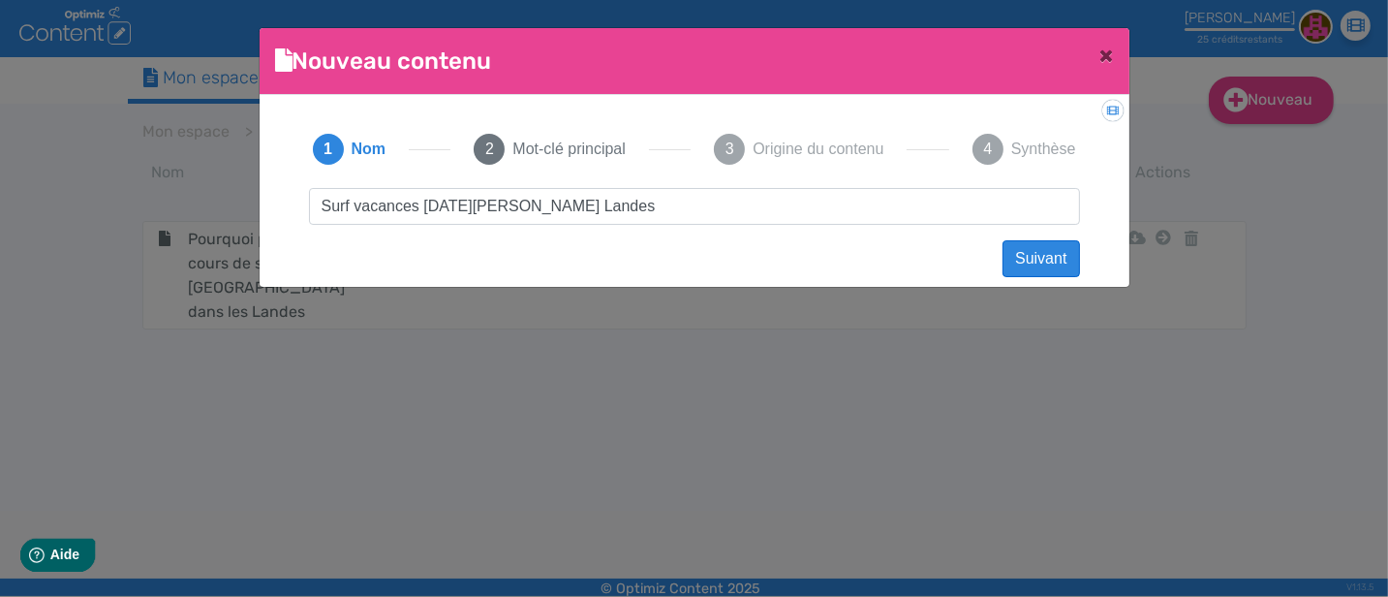
type input "Surf vacances [DATE][PERSON_NAME] Landes"
click at [1035, 260] on button "Suivant" at bounding box center [1040, 258] width 77 height 37
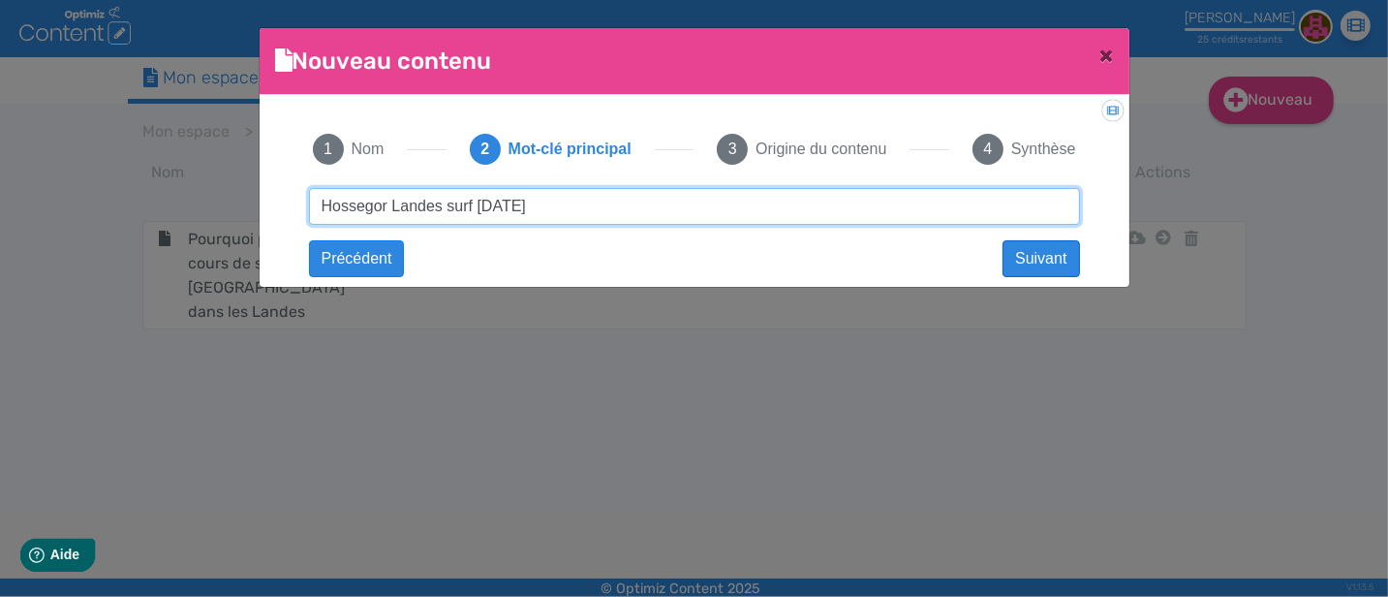
type input "Hossegor Landes surf [DATE]"
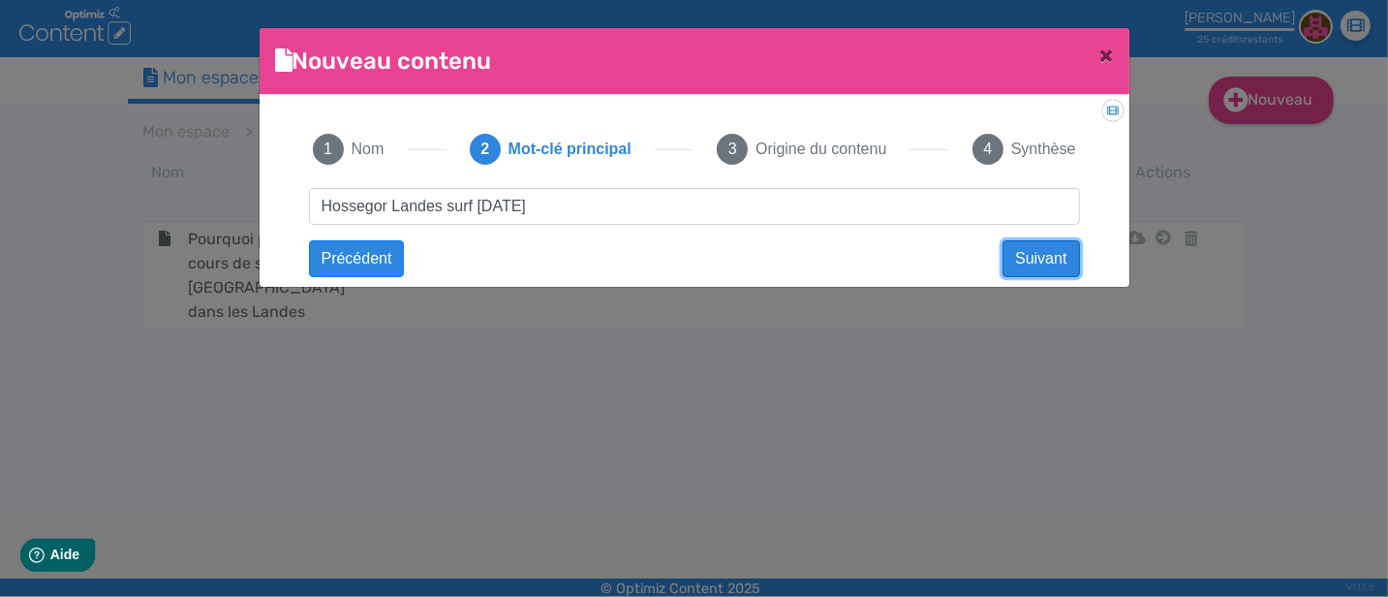
click at [1041, 247] on button "Suivant" at bounding box center [1040, 258] width 77 height 37
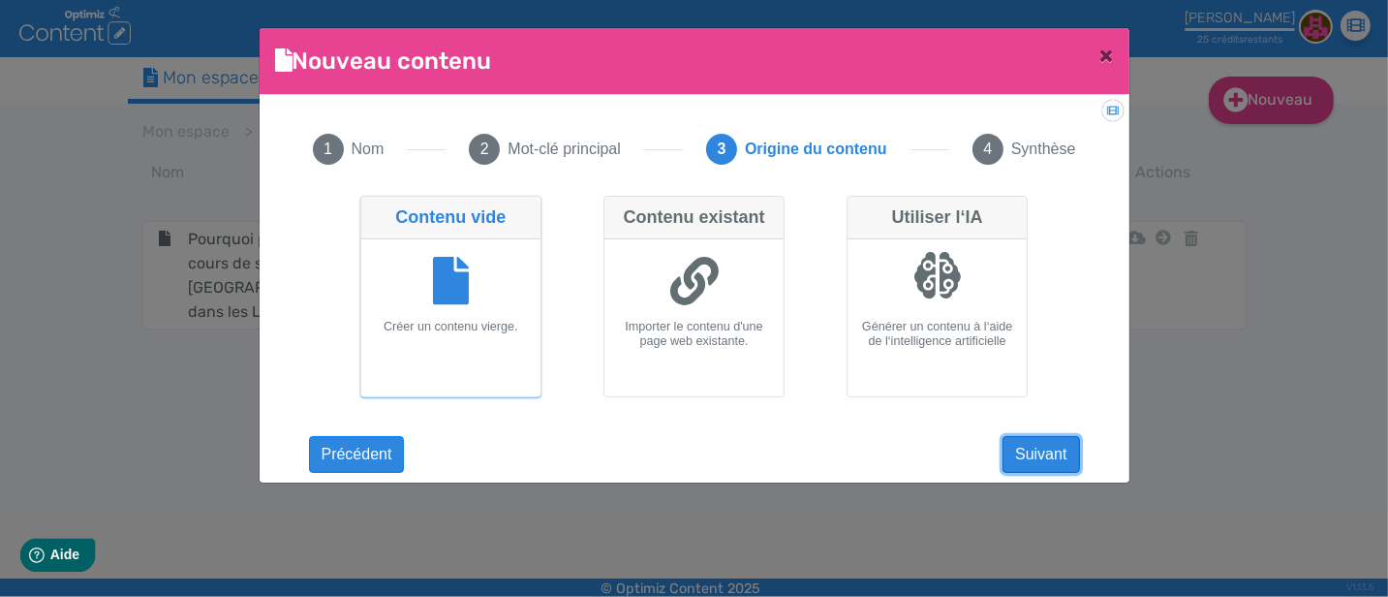
click at [1045, 445] on button "Suivant" at bounding box center [1040, 454] width 77 height 37
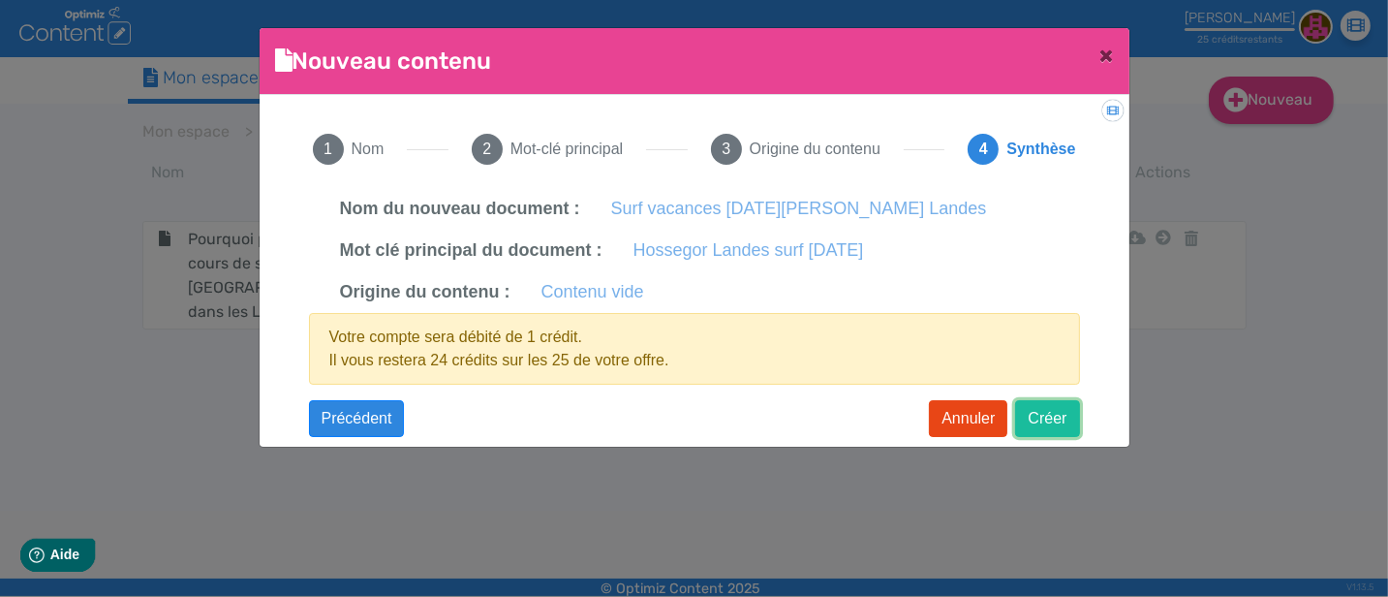
click at [1046, 410] on button "Créer" at bounding box center [1047, 418] width 64 height 37
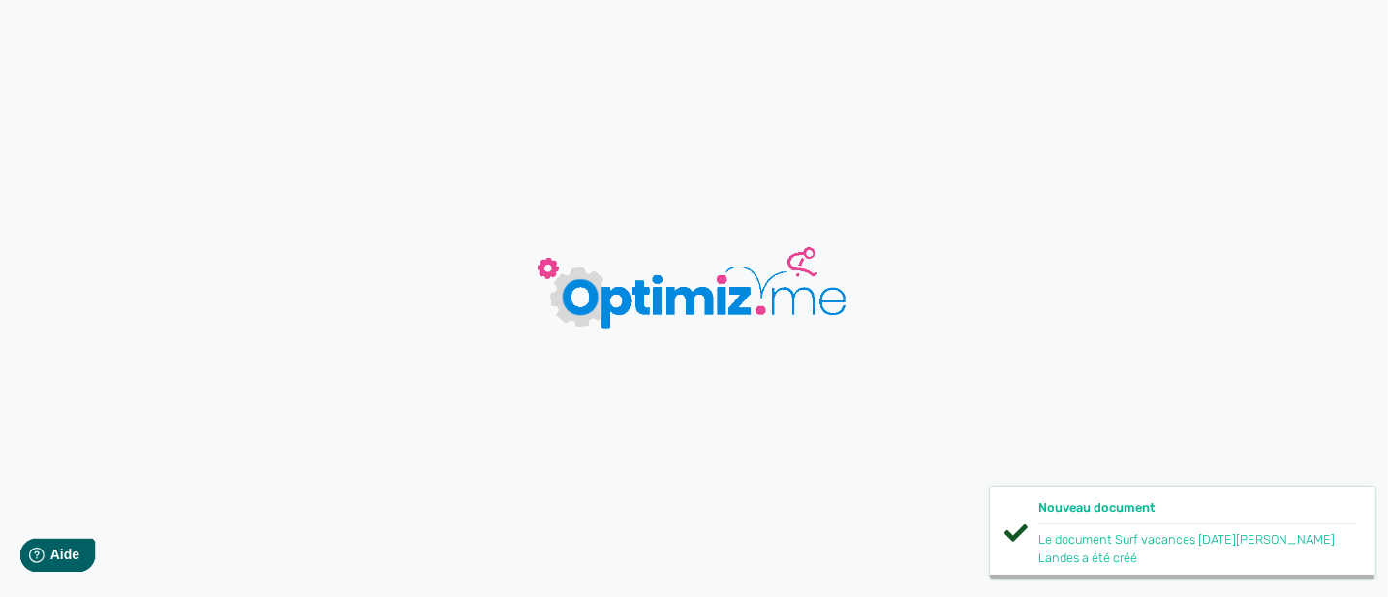
type input "Surf vacances [DATE][PERSON_NAME] Landes"
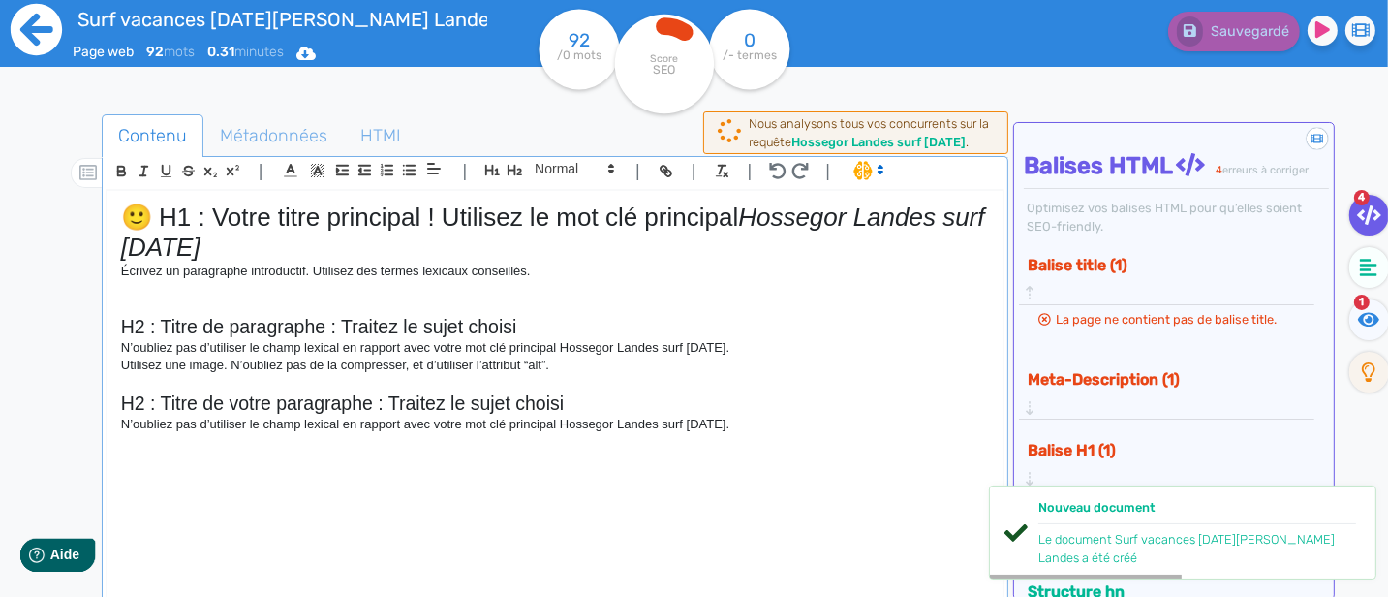
click at [39, 43] on icon at bounding box center [36, 29] width 53 height 53
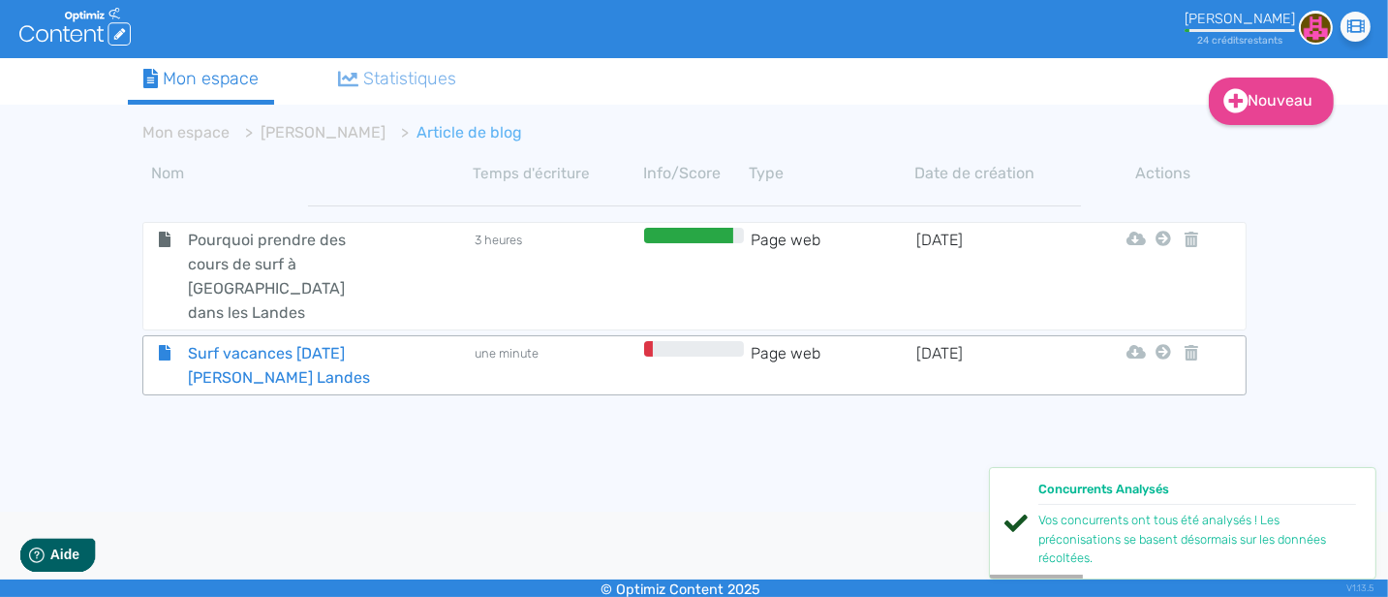
click at [258, 356] on span "Surf vacances [DATE][PERSON_NAME] Landes" at bounding box center [282, 365] width 218 height 48
click at [258, 356] on body ".cls-1 { fill: #fff; } logos_optimized_solutions [PERSON_NAME] 24 crédit s rest…" at bounding box center [694, 298] width 1388 height 597
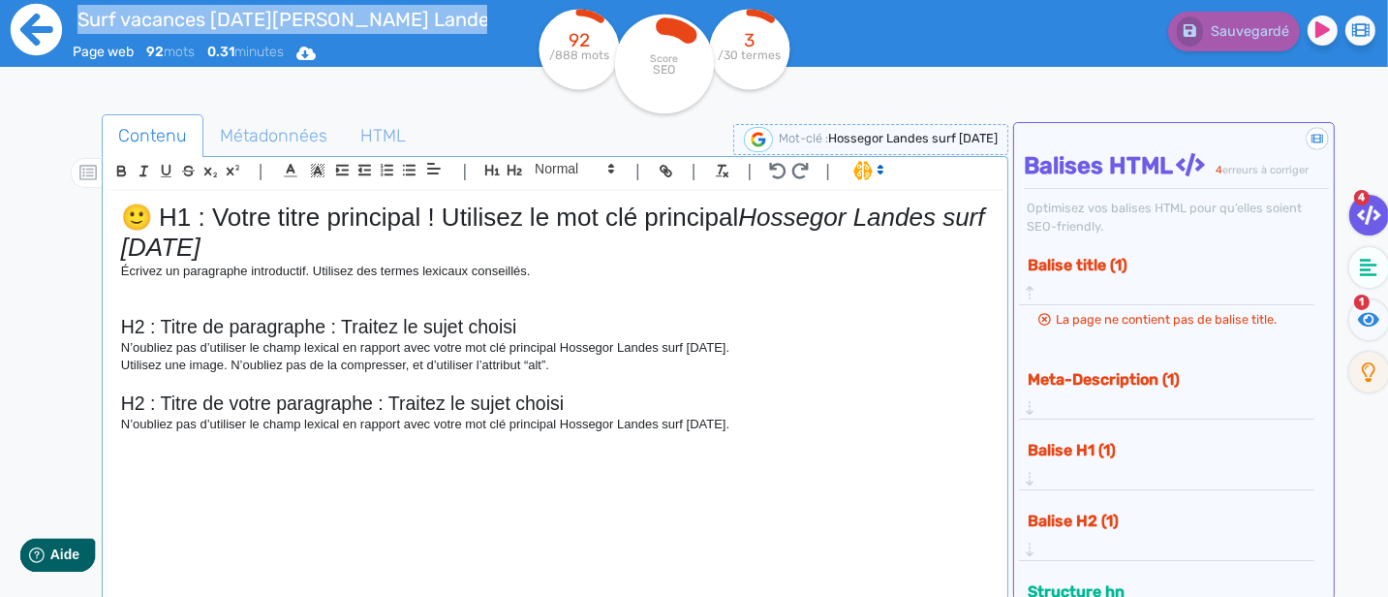
click at [21, 20] on icon at bounding box center [36, 29] width 51 height 51
